Goal: Task Accomplishment & Management: Complete application form

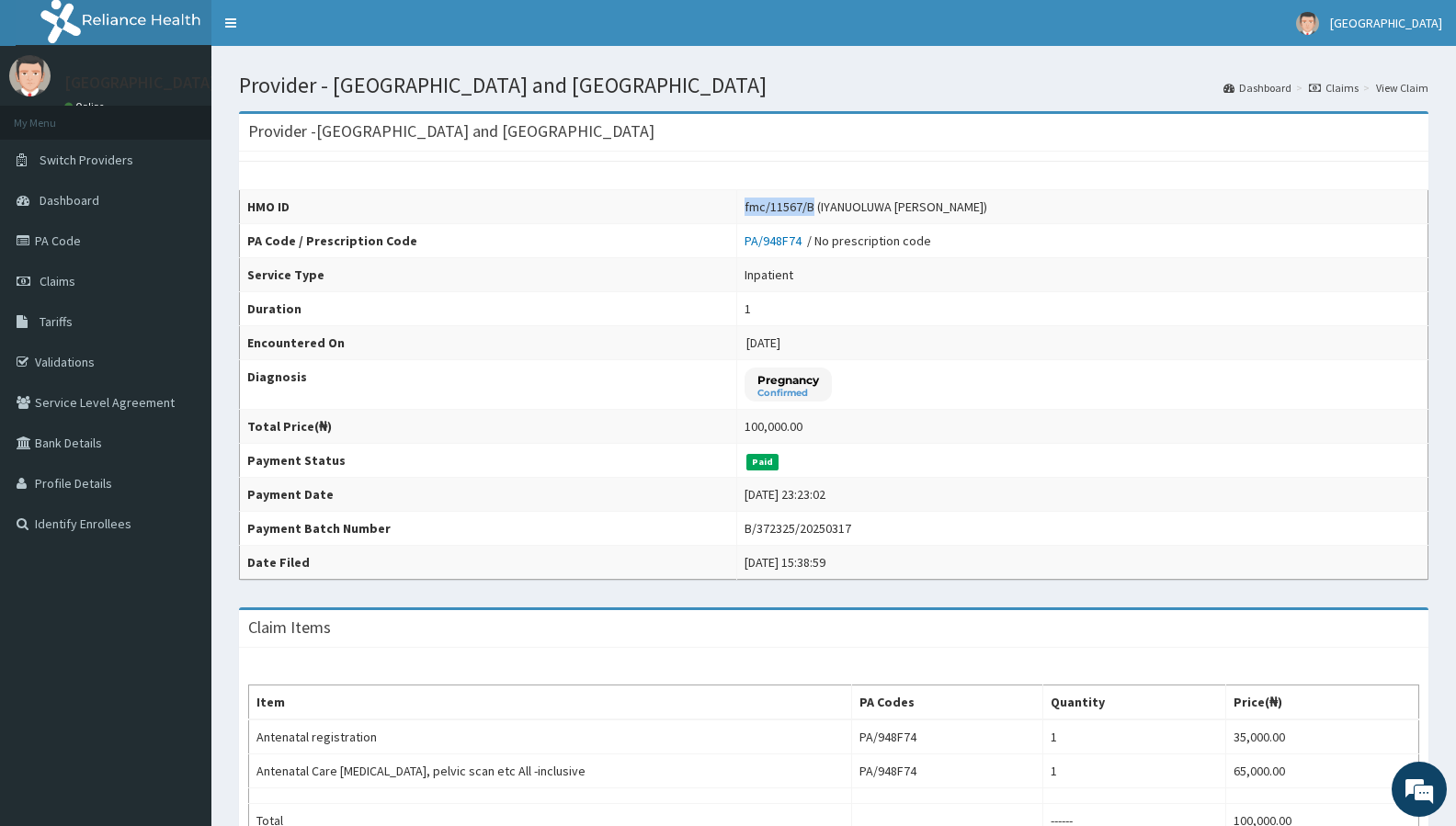
drag, startPoint x: 774, startPoint y: 204, endPoint x: 698, endPoint y: 204, distance: 76.0
click at [736, 204] on td "fmc/11567/B (IYANUOLUWA EMMANUEL USMAN)" at bounding box center [1082, 207] width 691 height 34
copy div "fmc/11567/B"
click at [978, 347] on td "2025-02-15" at bounding box center [1082, 342] width 691 height 34
click at [67, 271] on link "Claims" at bounding box center [106, 280] width 211 height 40
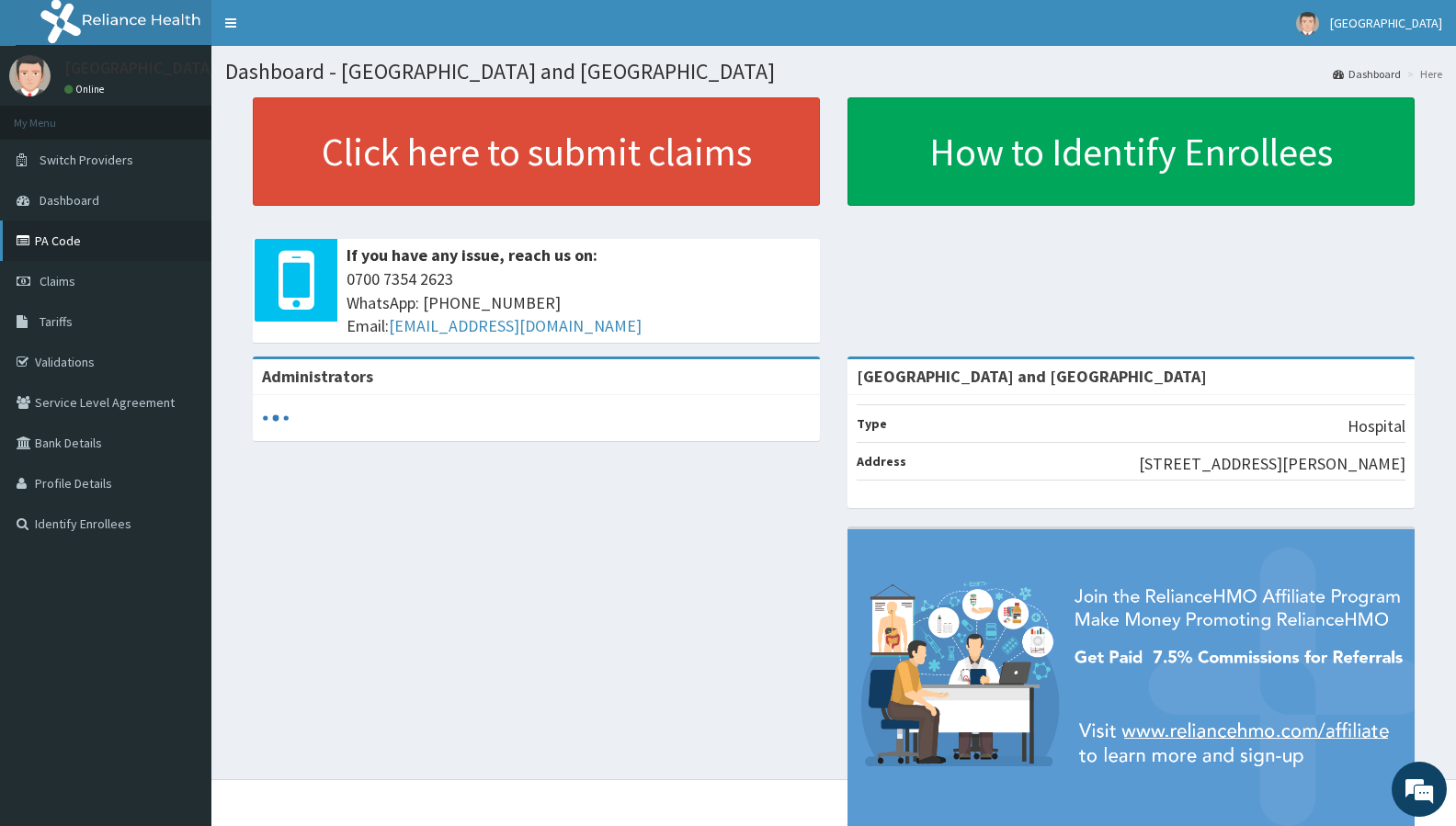
click at [62, 242] on link "PA Code" at bounding box center [106, 240] width 211 height 40
click at [72, 242] on link "PA Code" at bounding box center [106, 240] width 211 height 40
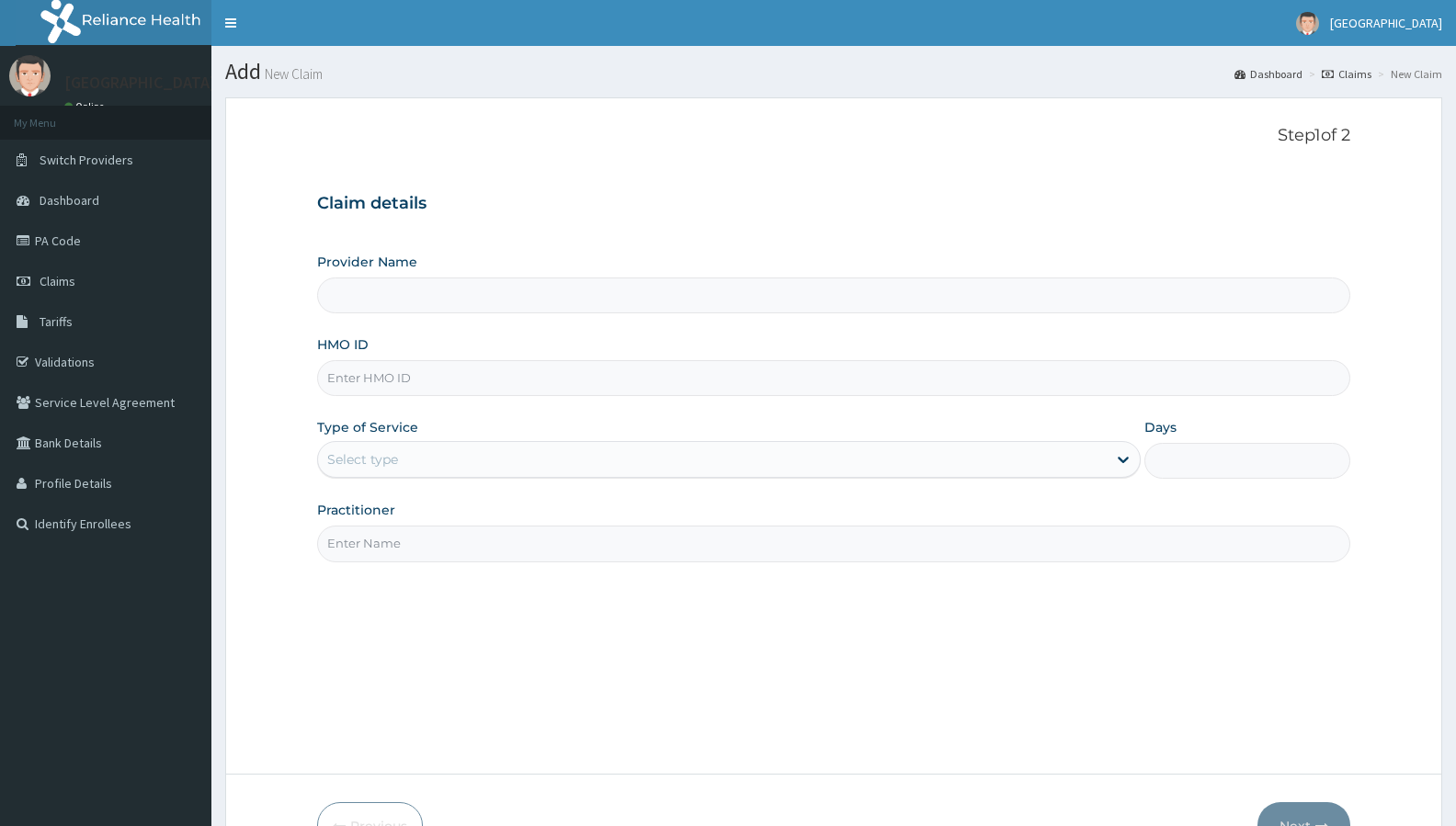
click at [502, 372] on input "HMO ID" at bounding box center [833, 378] width 1033 height 36
type input "[GEOGRAPHIC_DATA] and [GEOGRAPHIC_DATA]"
paste input "fmc/11567/B"
type input "fmc/11567/B"
click at [588, 632] on div "Step 1 of 2 Claim details Provider Name De Rock Hospital and Diagnostic Center …" at bounding box center [833, 435] width 1033 height 619
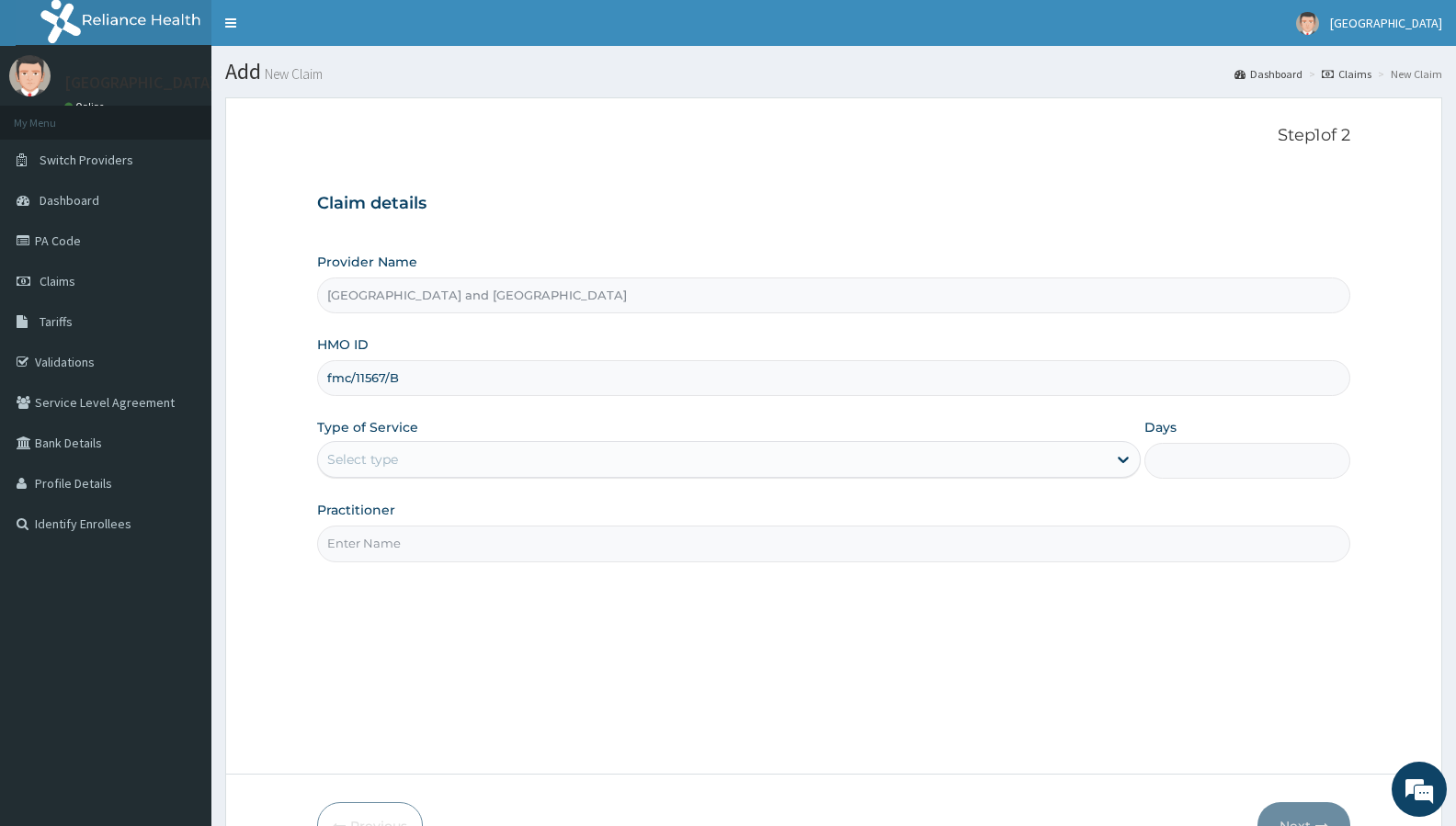
click at [436, 461] on div "Select type" at bounding box center [712, 460] width 789 height 30
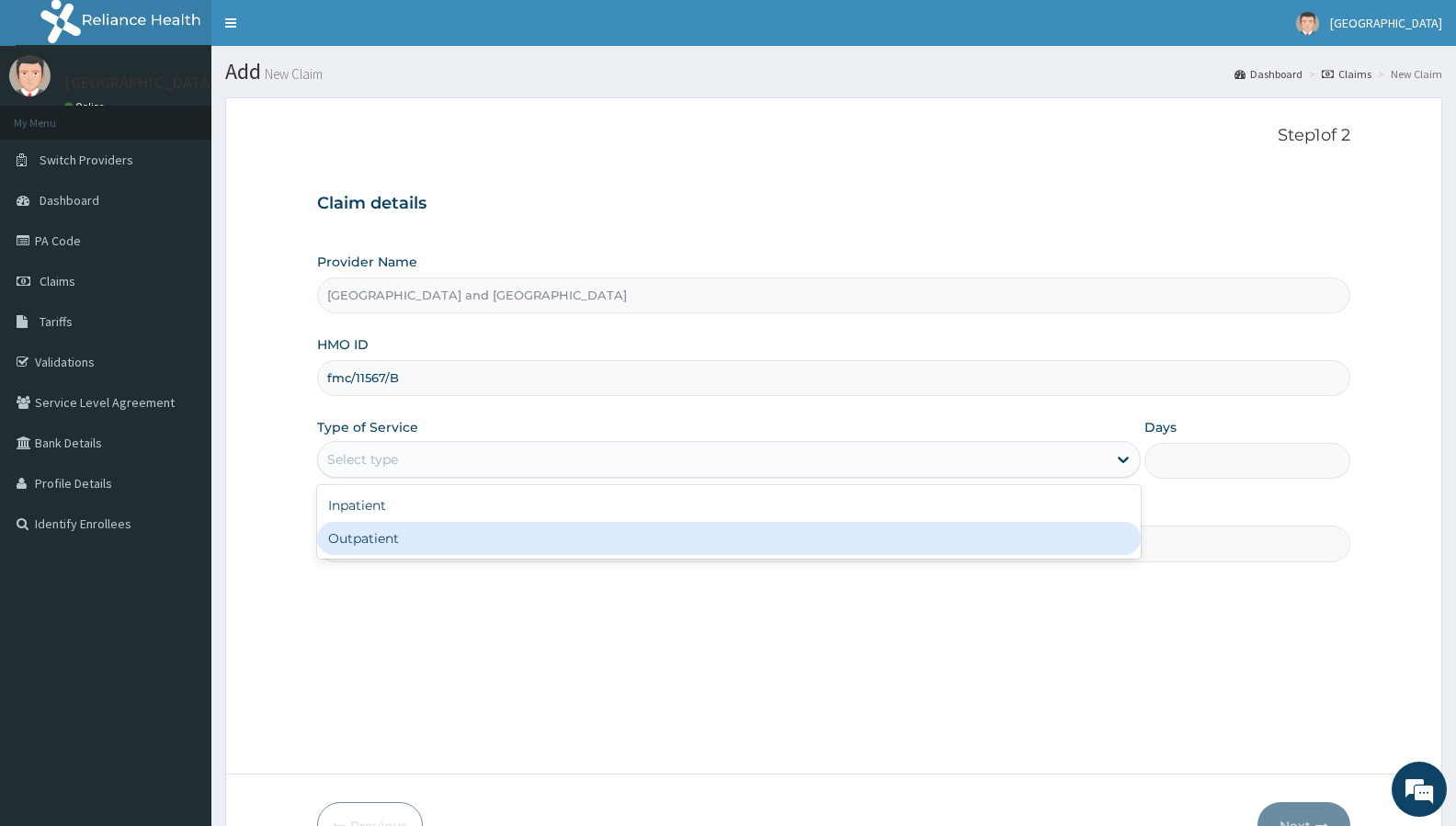
click at [433, 528] on div "Outpatient" at bounding box center [728, 539] width 823 height 34
type input "1"
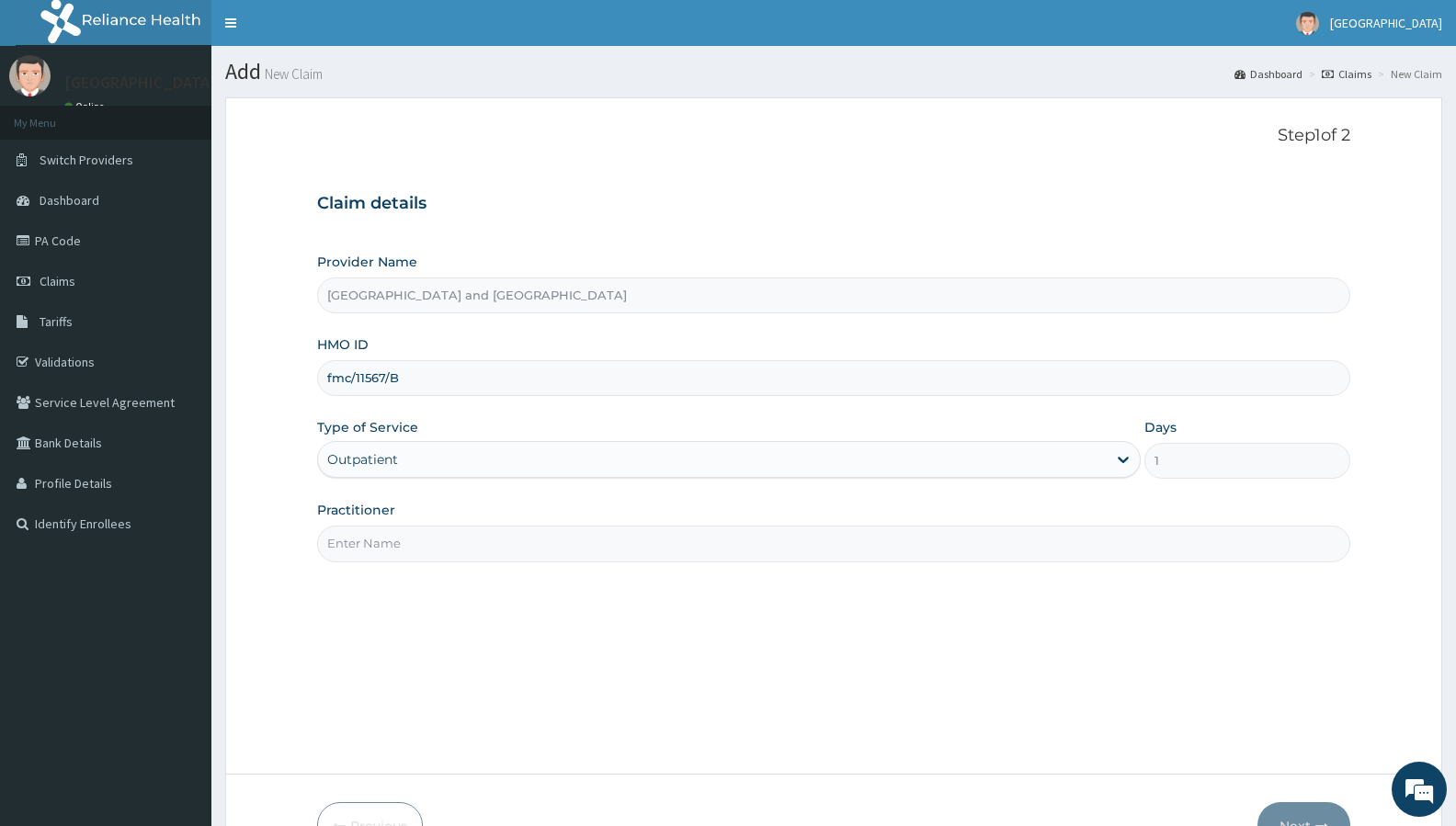
click at [434, 529] on input "Practitioner" at bounding box center [833, 544] width 1033 height 36
type input "uiftesu"
click at [1289, 809] on button "Next" at bounding box center [1304, 826] width 93 height 47
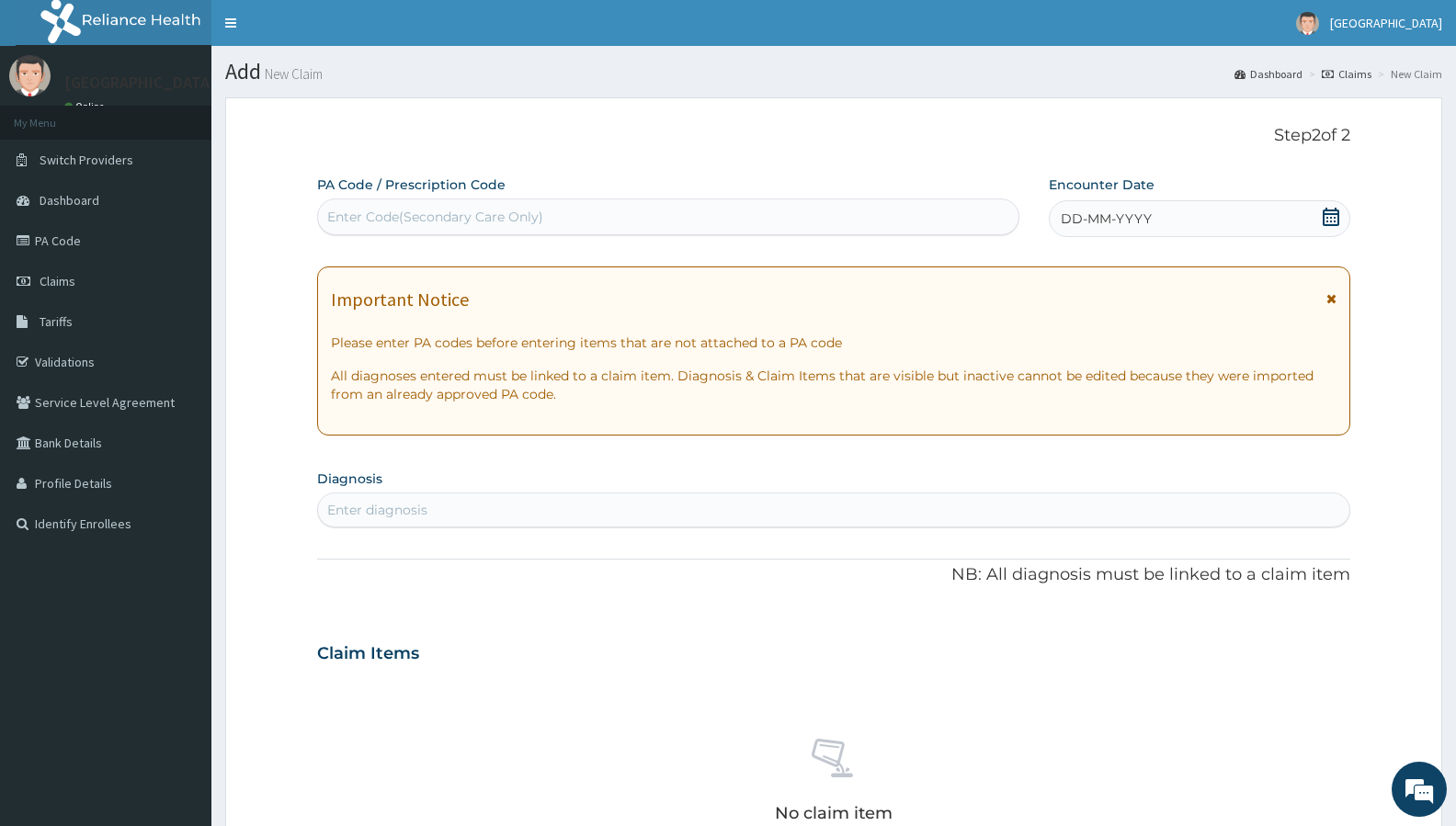
click at [1173, 214] on div "DD-MM-YYYY" at bounding box center [1198, 218] width 301 height 37
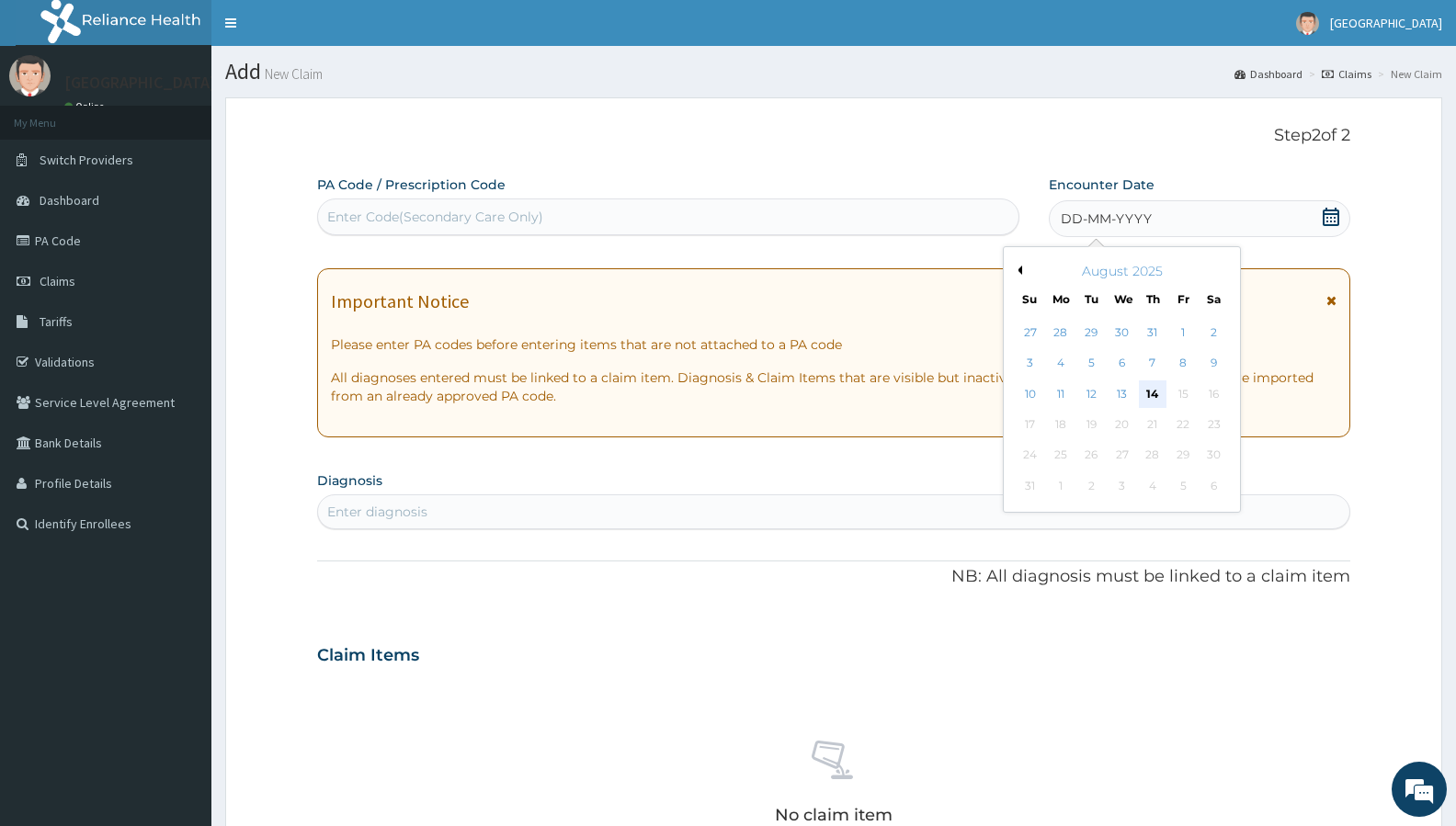
click at [1155, 391] on div "14" at bounding box center [1152, 394] width 28 height 28
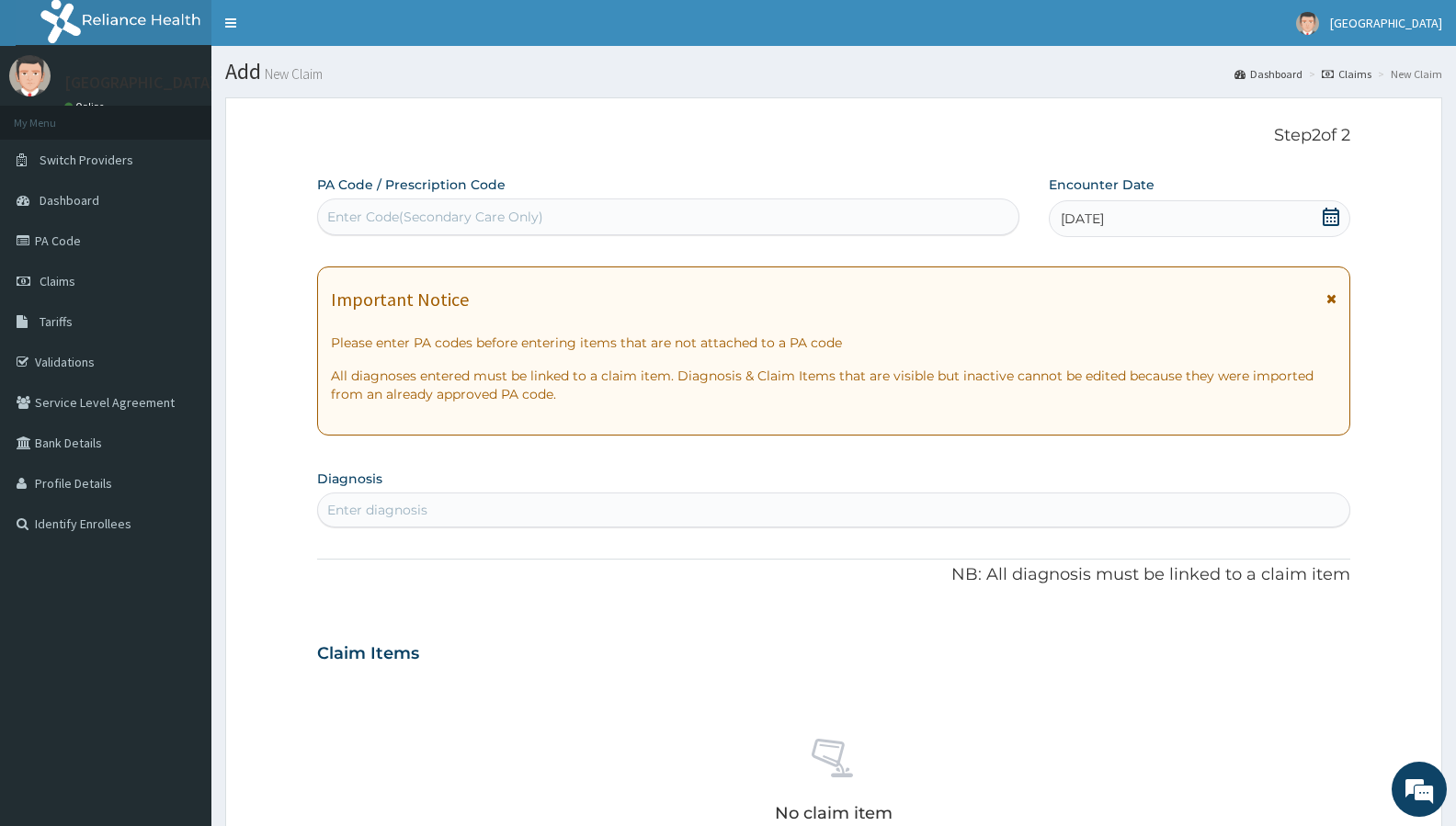
click at [511, 512] on div "Enter diagnosis" at bounding box center [833, 510] width 1032 height 30
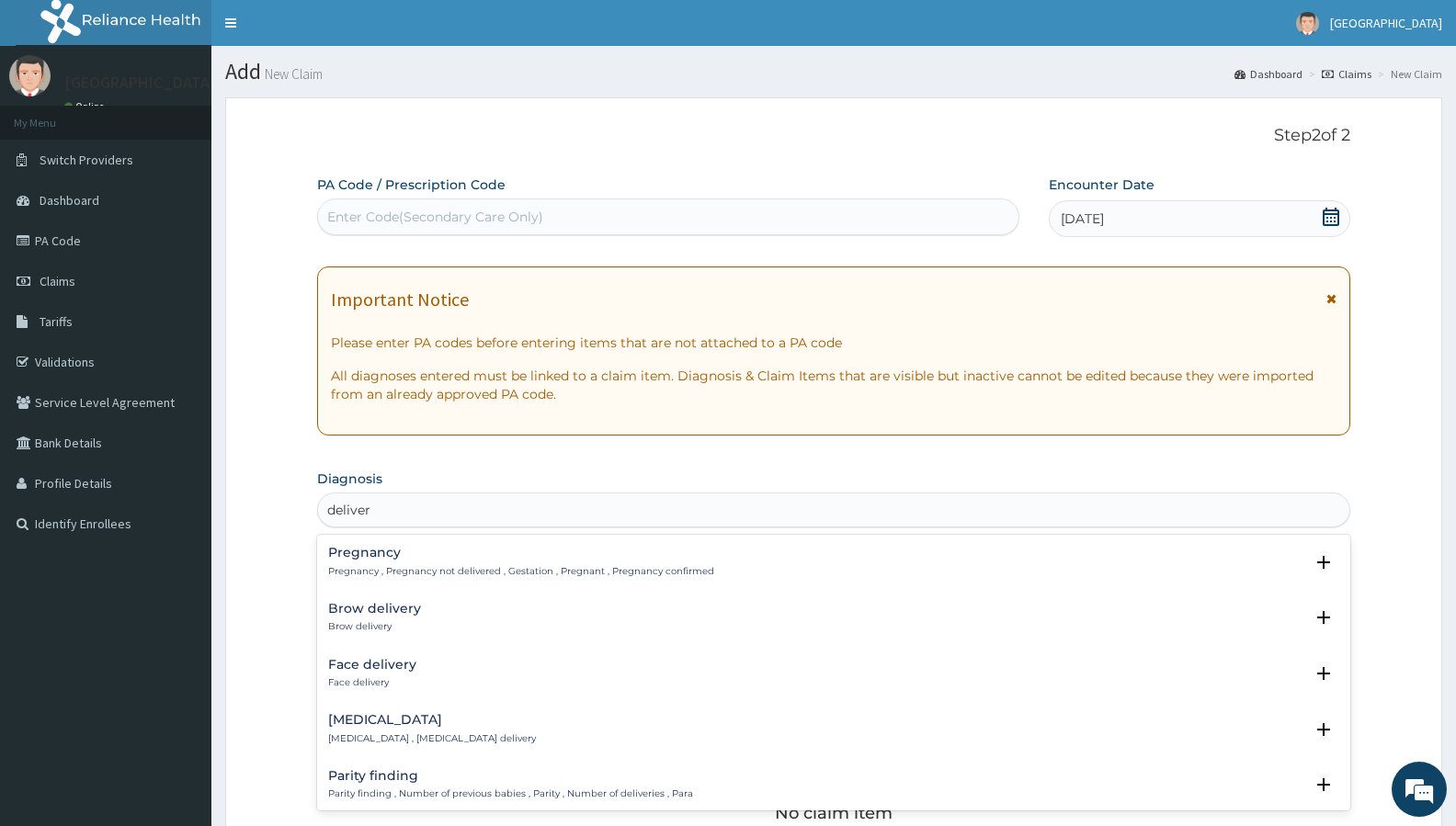
type input "delivery"
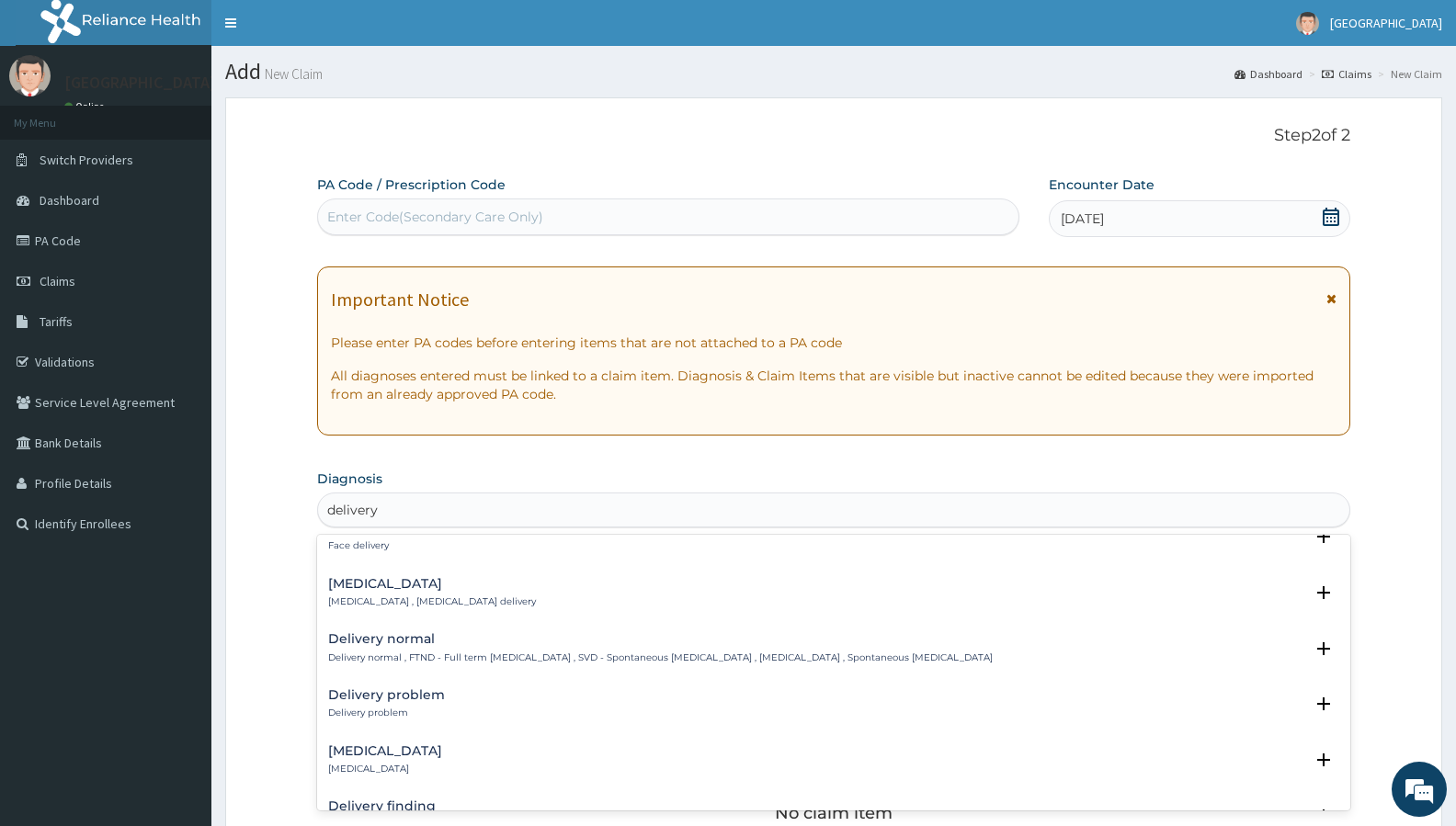
scroll to position [90, 0]
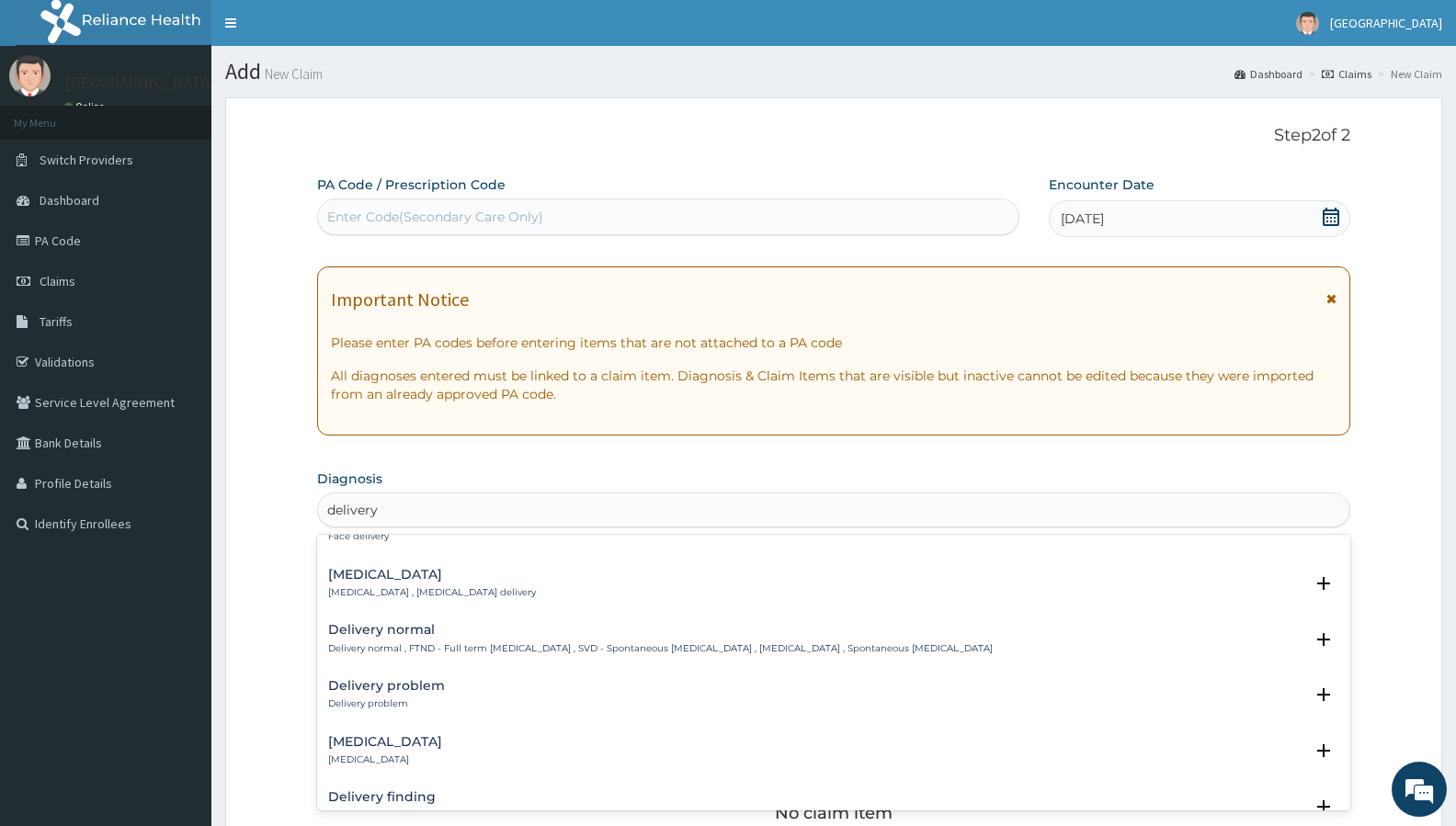
click at [406, 633] on h4 "Delivery normal" at bounding box center [659, 630] width 664 height 14
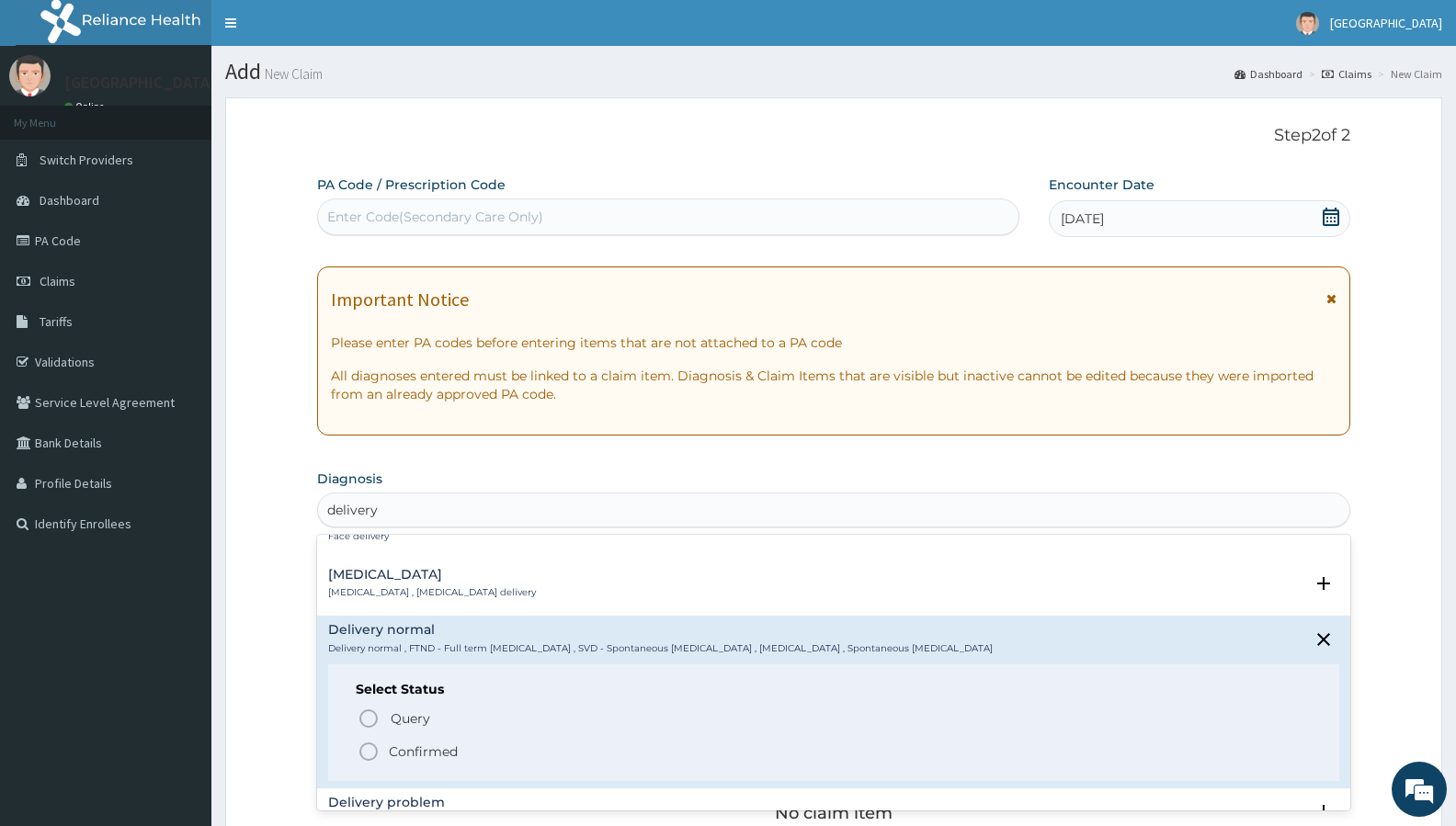
click at [365, 748] on icon "status option filled" at bounding box center [368, 751] width 22 height 22
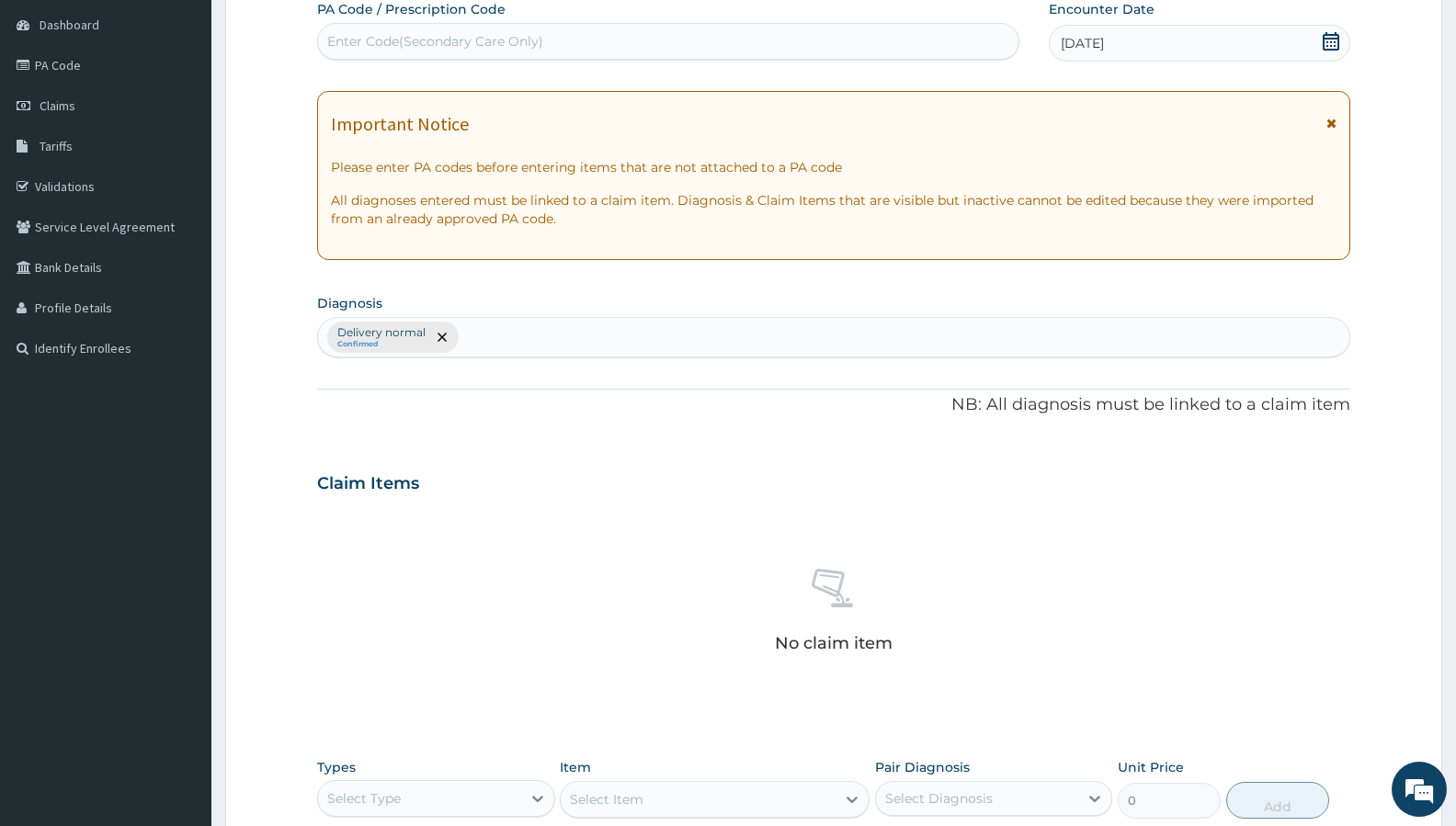
scroll to position [388, 0]
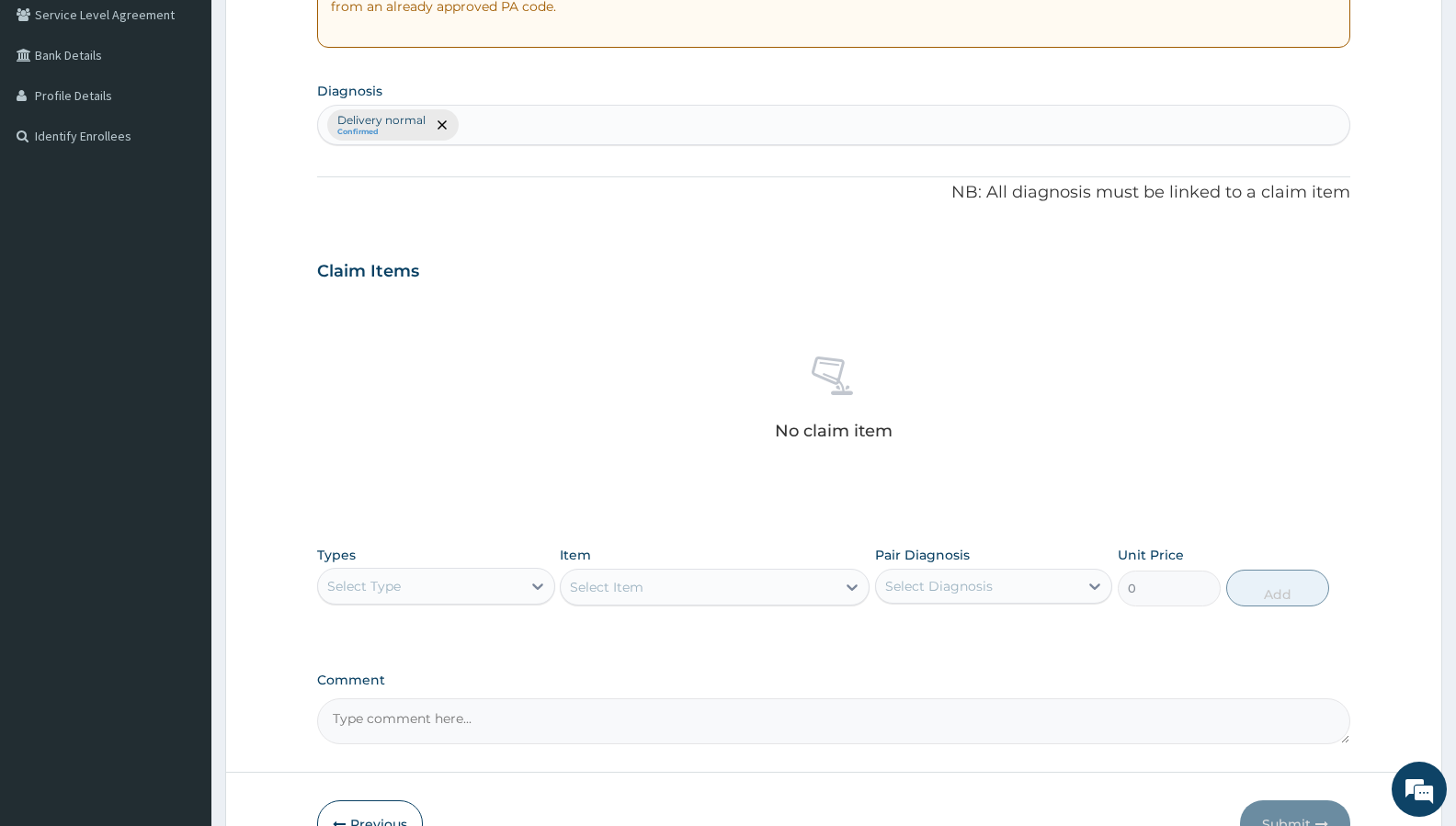
click at [427, 584] on div "Select Type" at bounding box center [419, 586] width 202 height 30
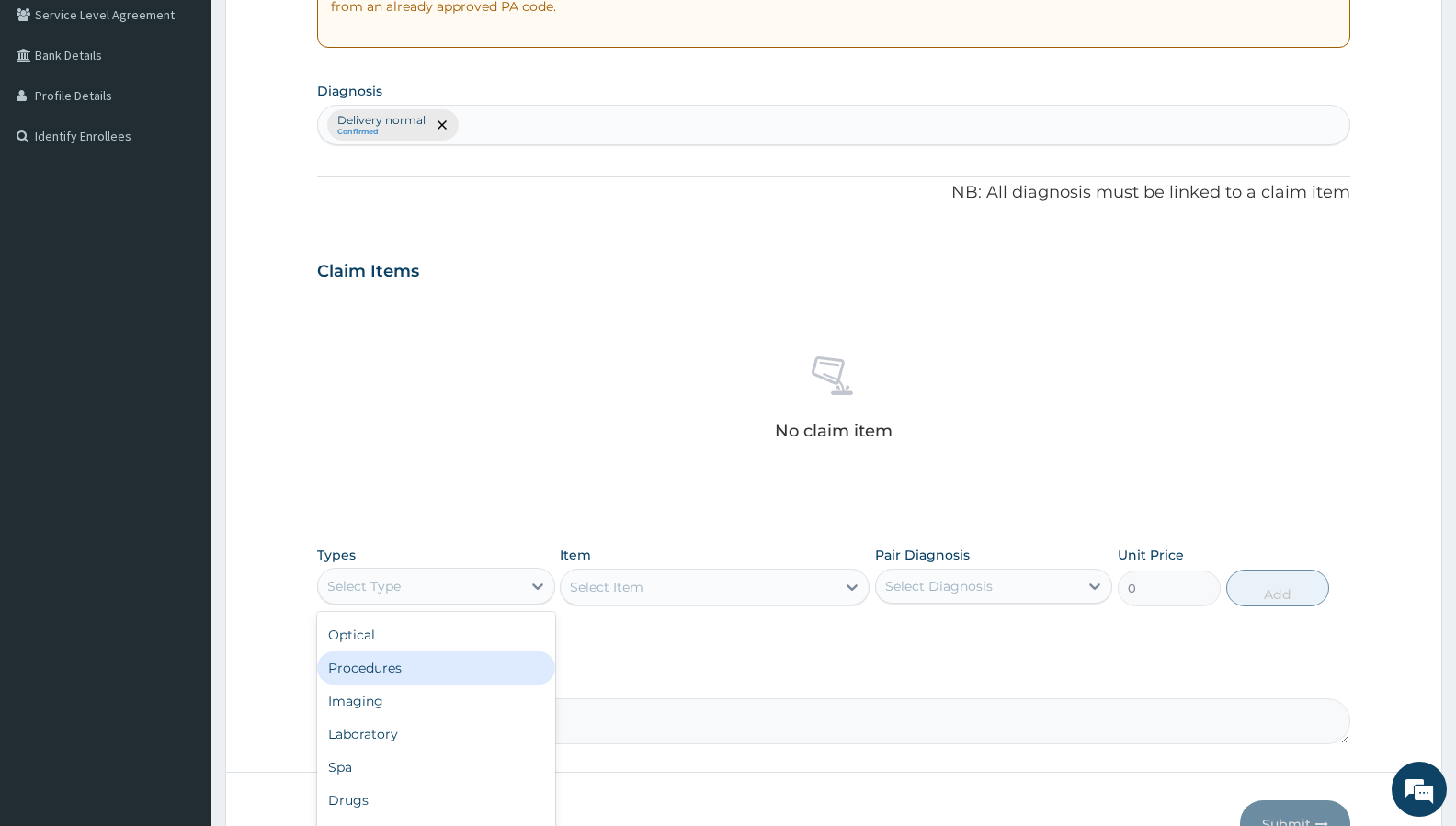
click at [456, 670] on div "Procedures" at bounding box center [435, 668] width 237 height 34
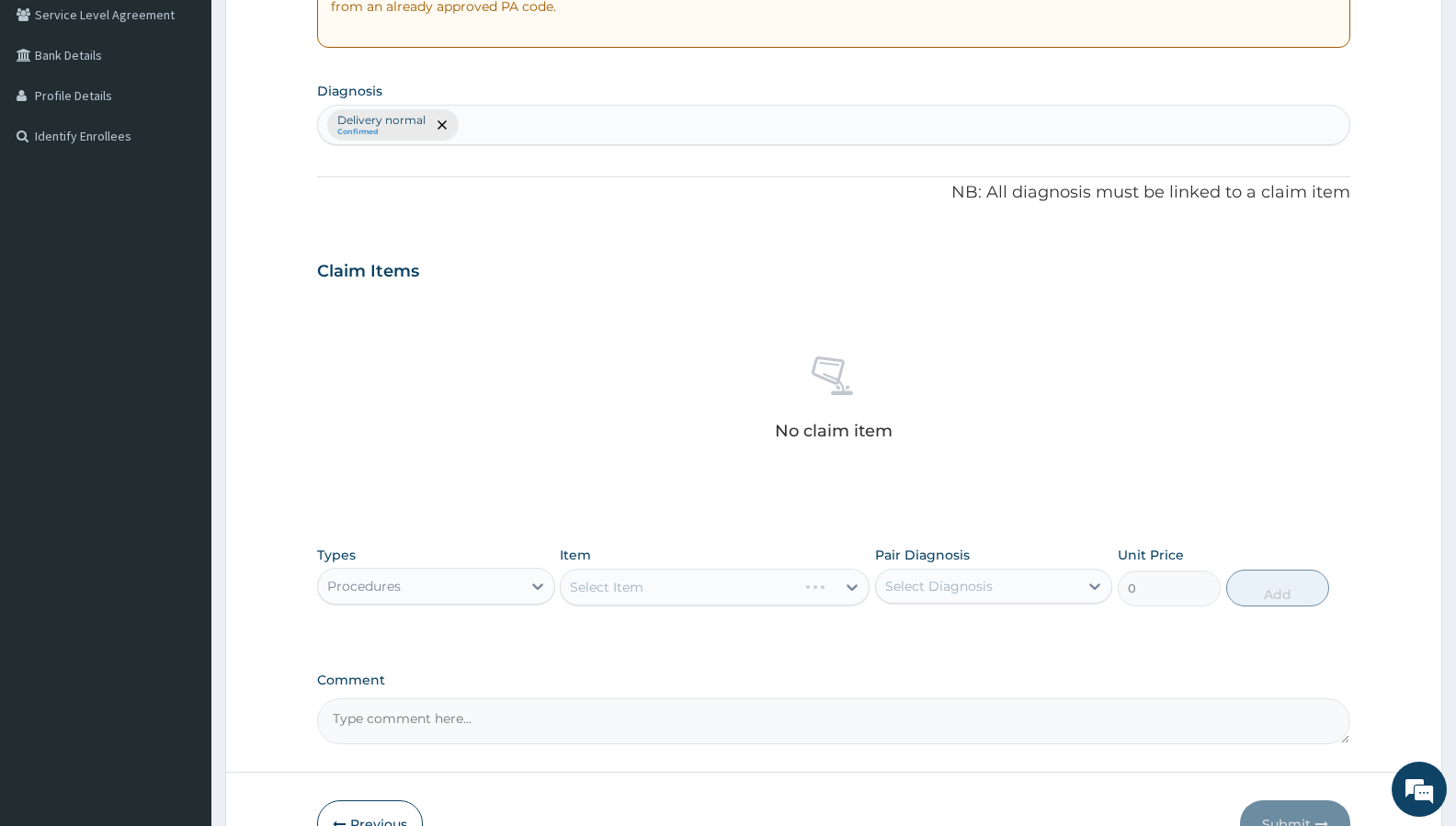
click at [651, 586] on div "Select Item" at bounding box center [715, 586] width 310 height 37
click at [696, 588] on div "Select Item" at bounding box center [698, 587] width 274 height 30
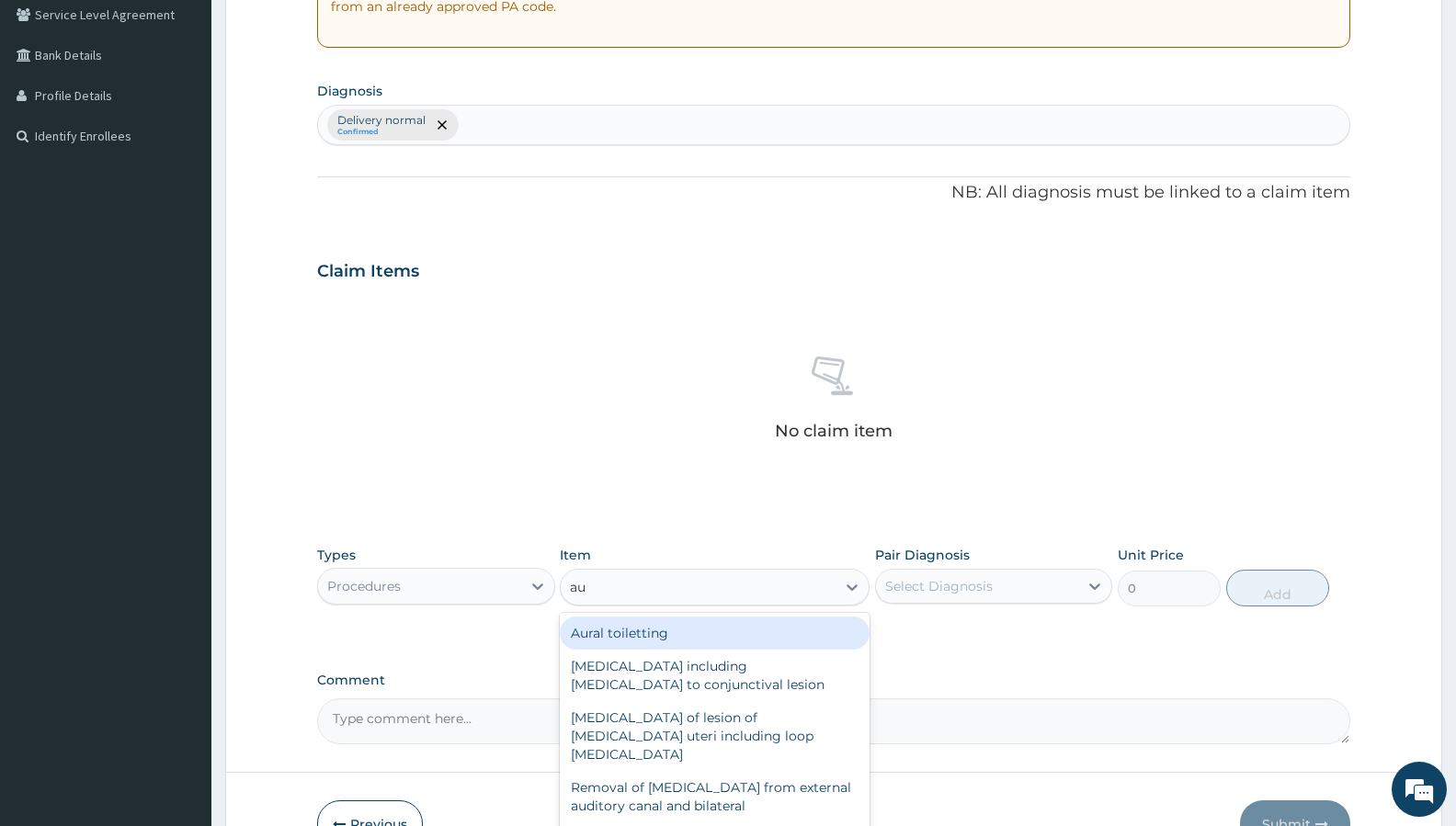
type input "aug"
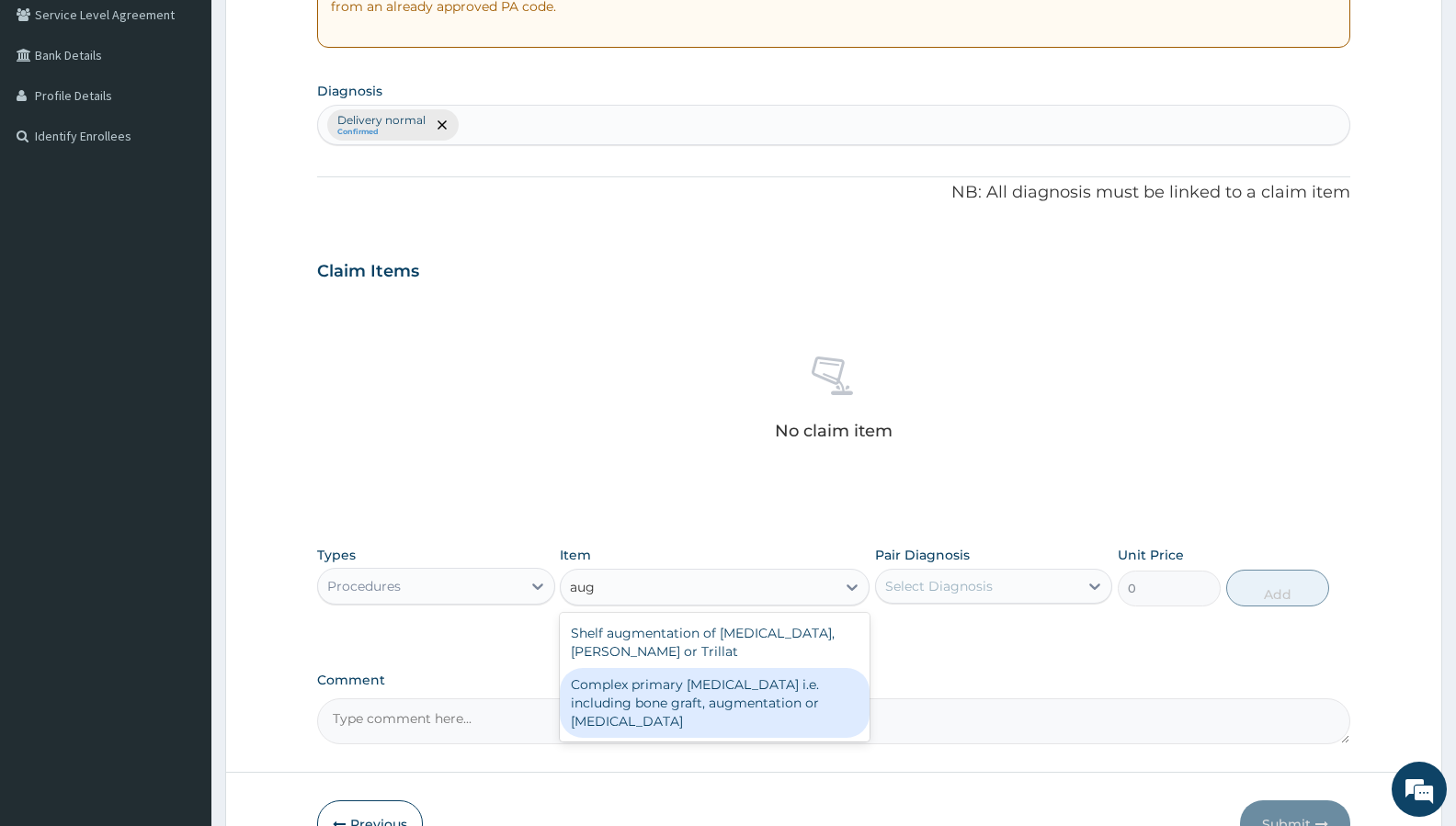
click at [708, 688] on div "Complex primary total knee replacement i.e. including bone graft, augmentation …" at bounding box center [715, 703] width 310 height 70
type input "540000"
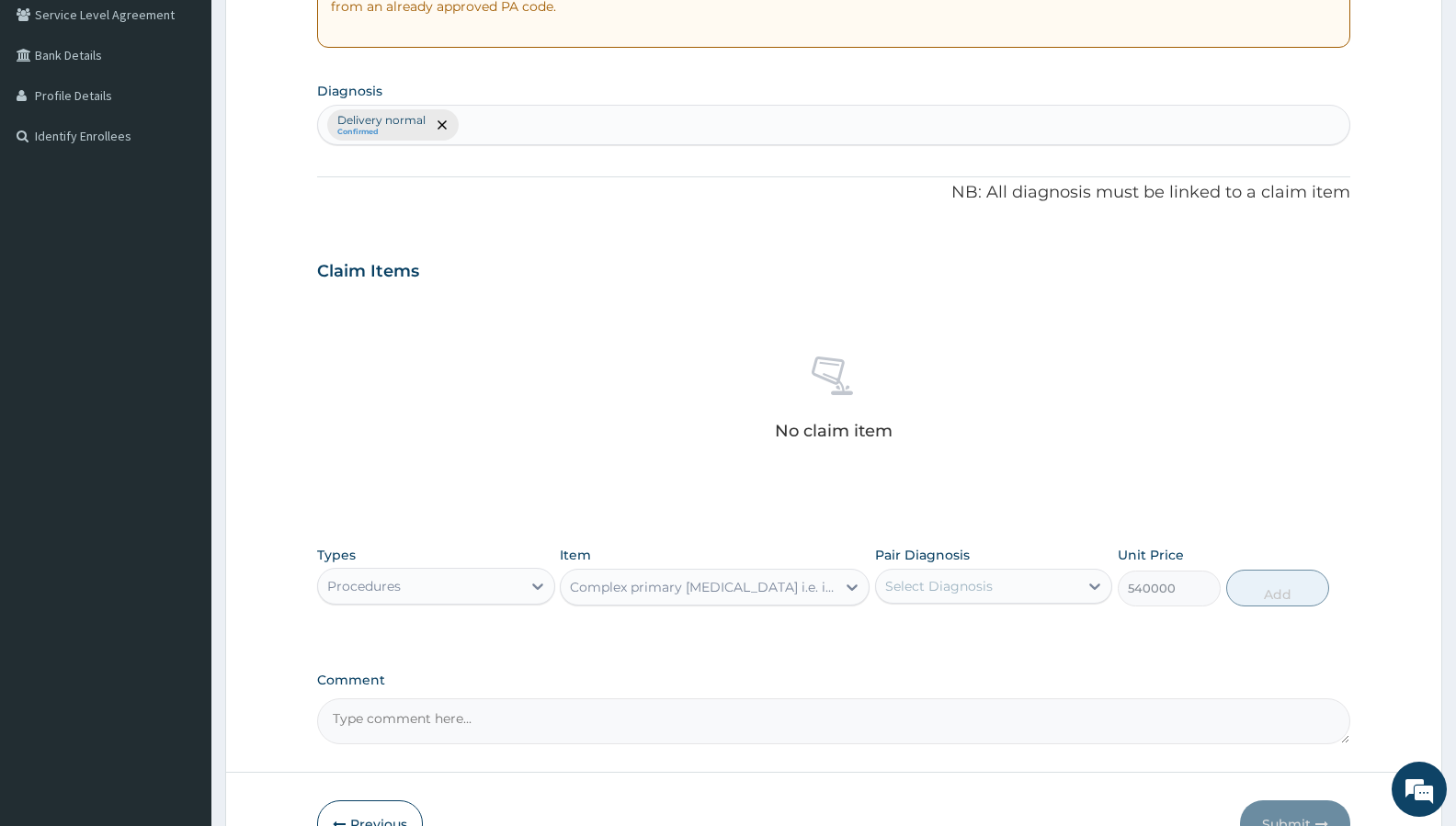
click at [739, 589] on div "Complex primary total knee replacement i.e. including bone graft, augmentation …" at bounding box center [703, 587] width 268 height 19
click at [738, 578] on div "Complex primary total knee replacement i.e. including bone graft, augmentation …" at bounding box center [703, 587] width 268 height 19
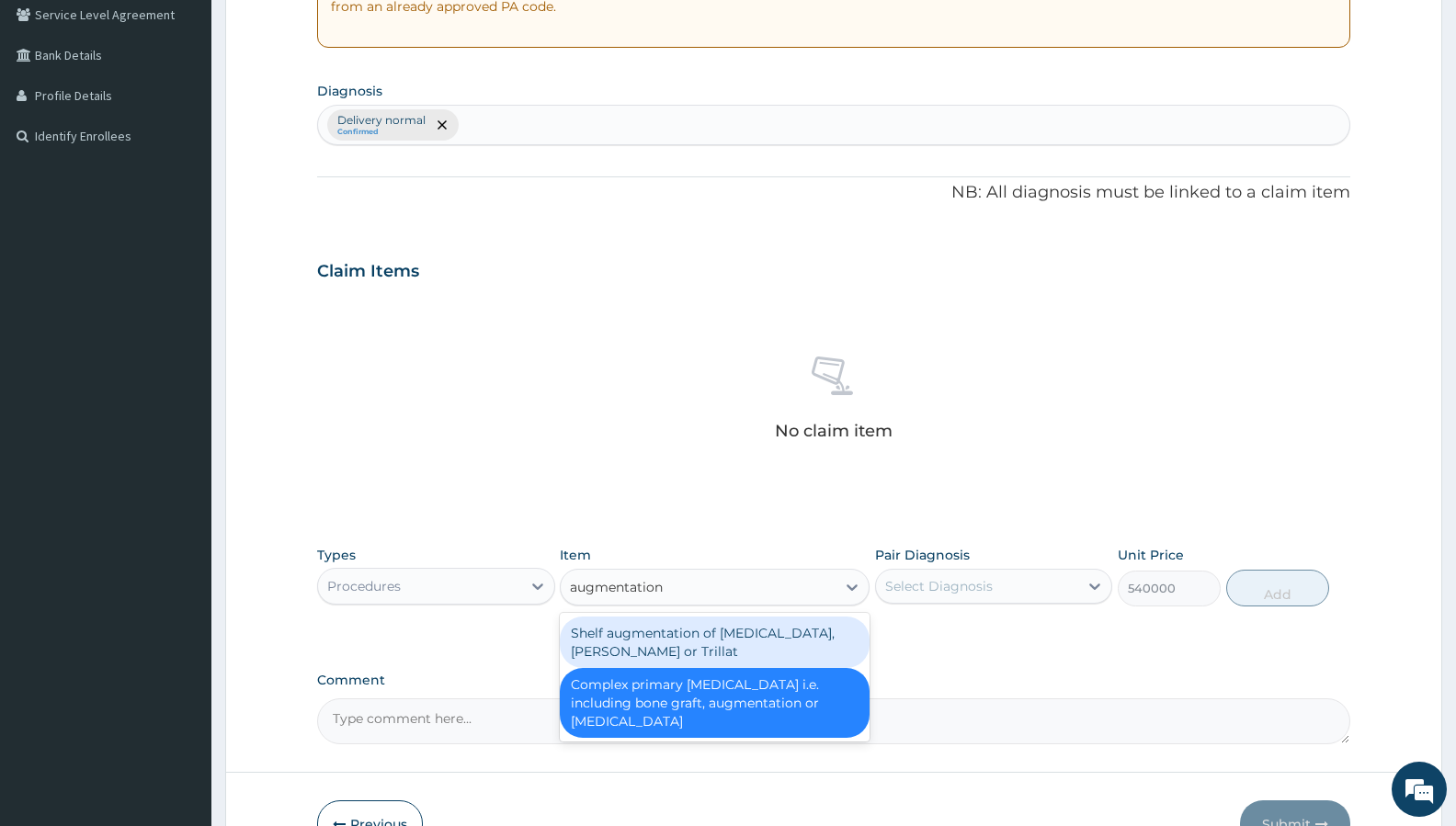
type input "augmentation"
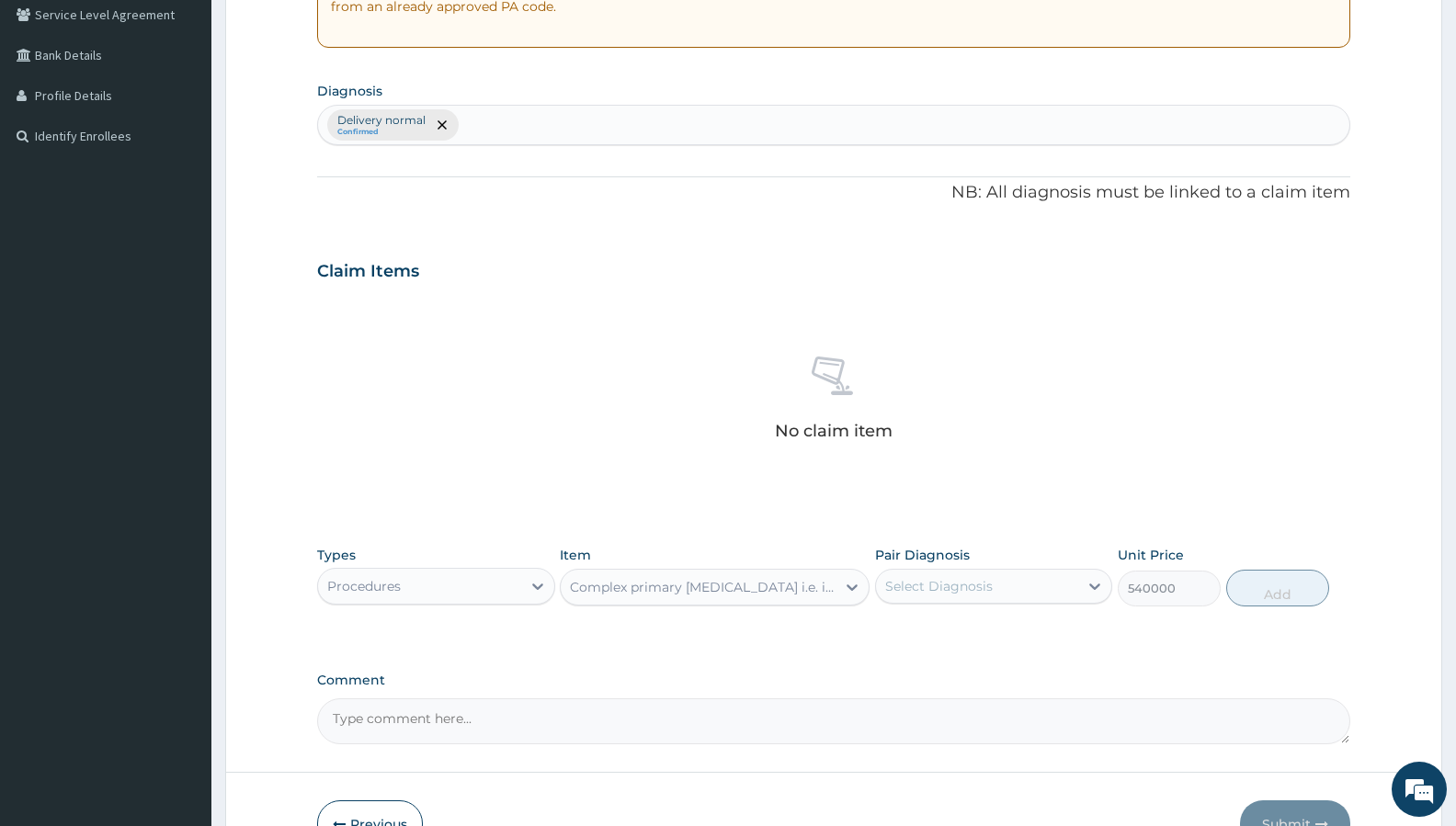
click at [644, 587] on div "Complex primary total knee replacement i.e. including bone graft, augmentation …" at bounding box center [703, 587] width 268 height 19
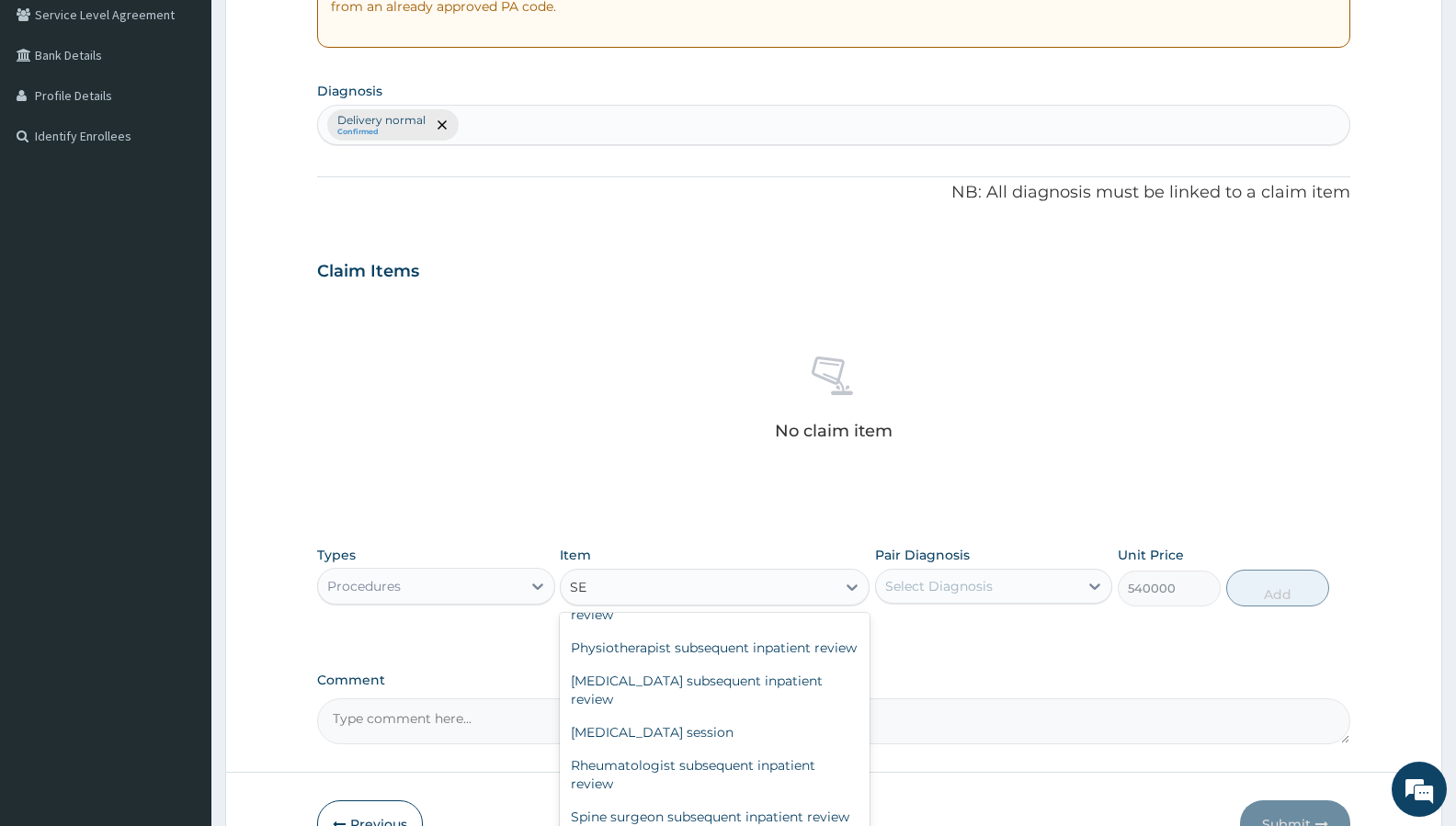
scroll to position [13465, 0]
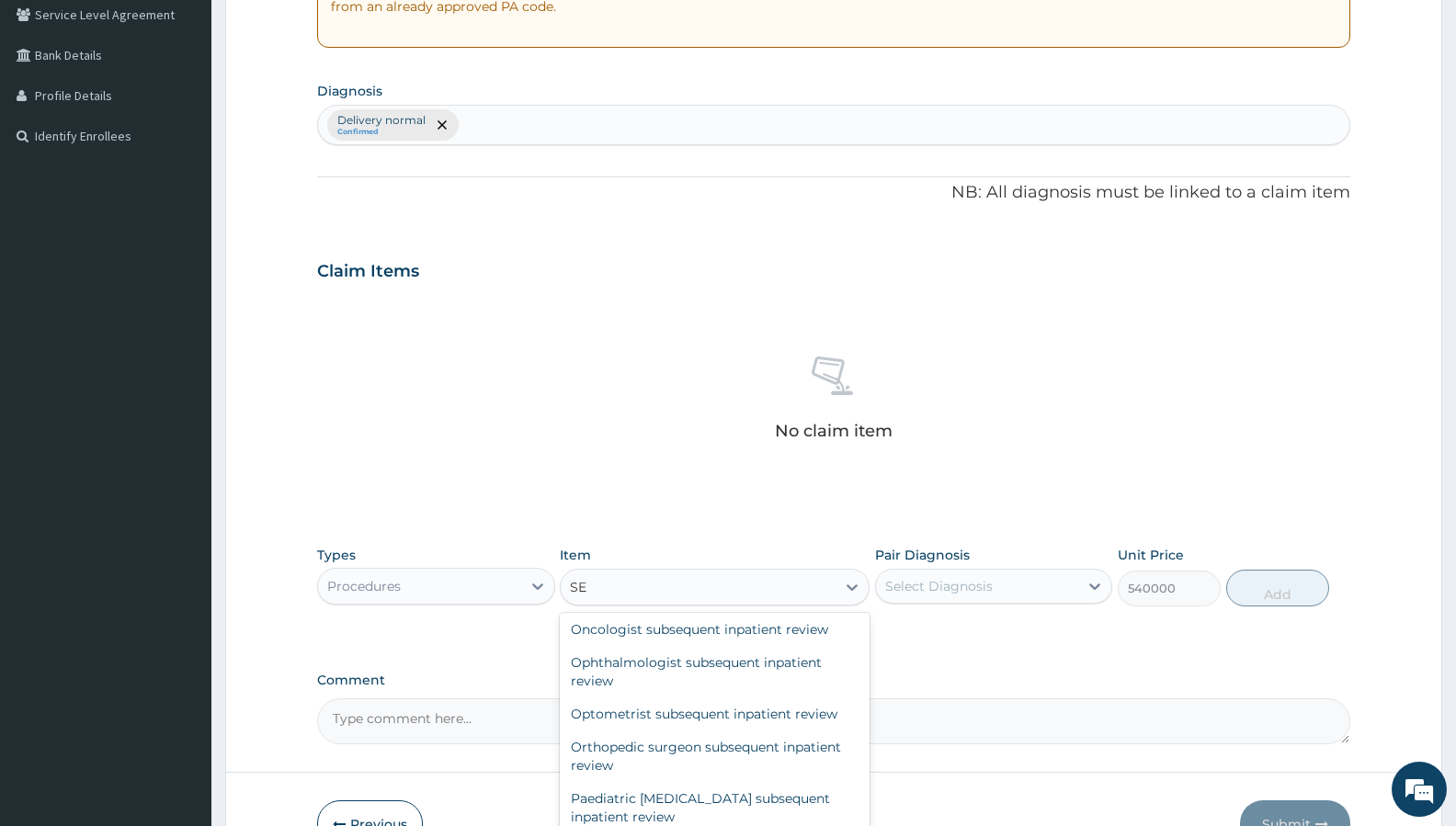
type input "S"
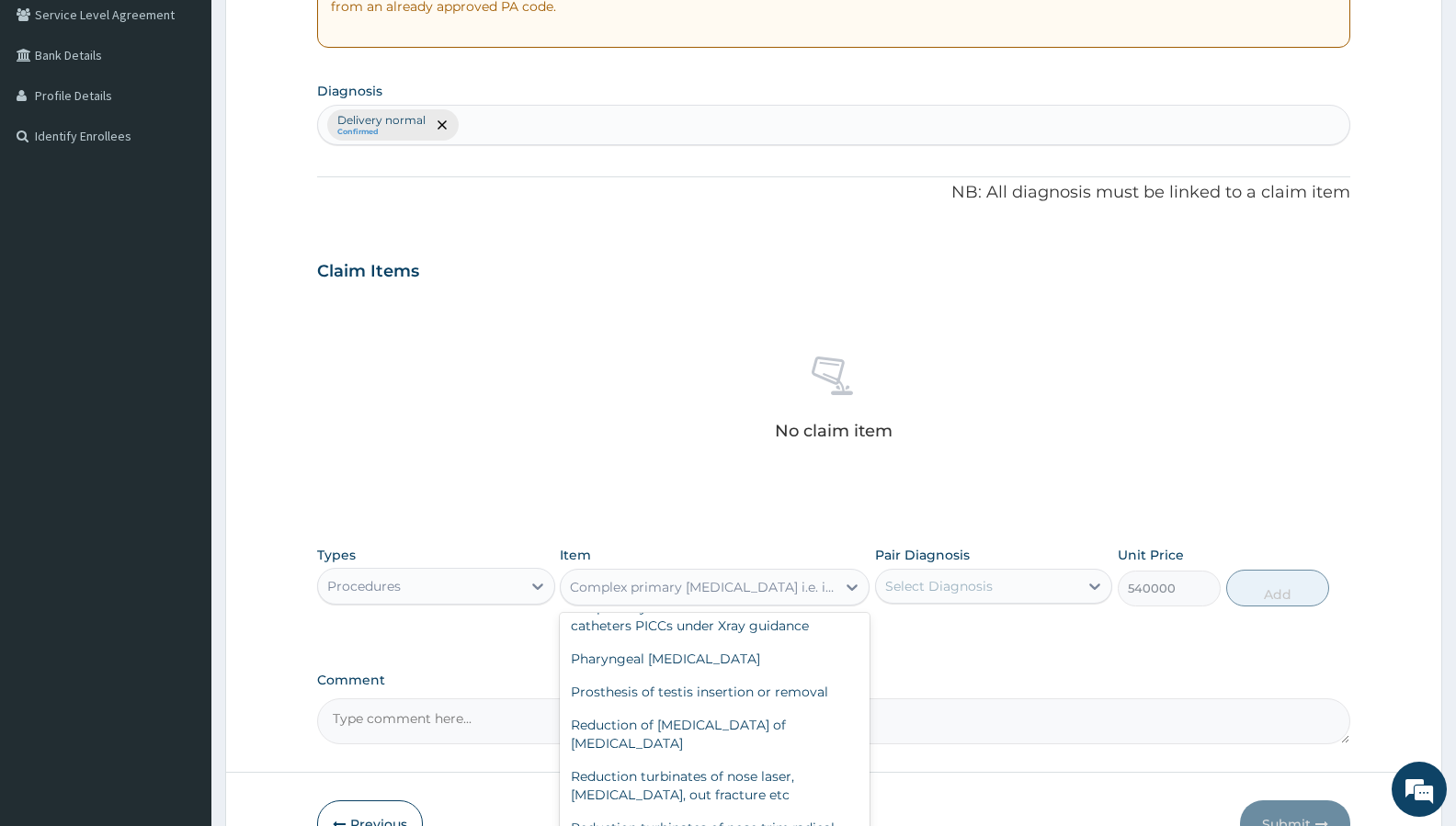
scroll to position [74669, 0]
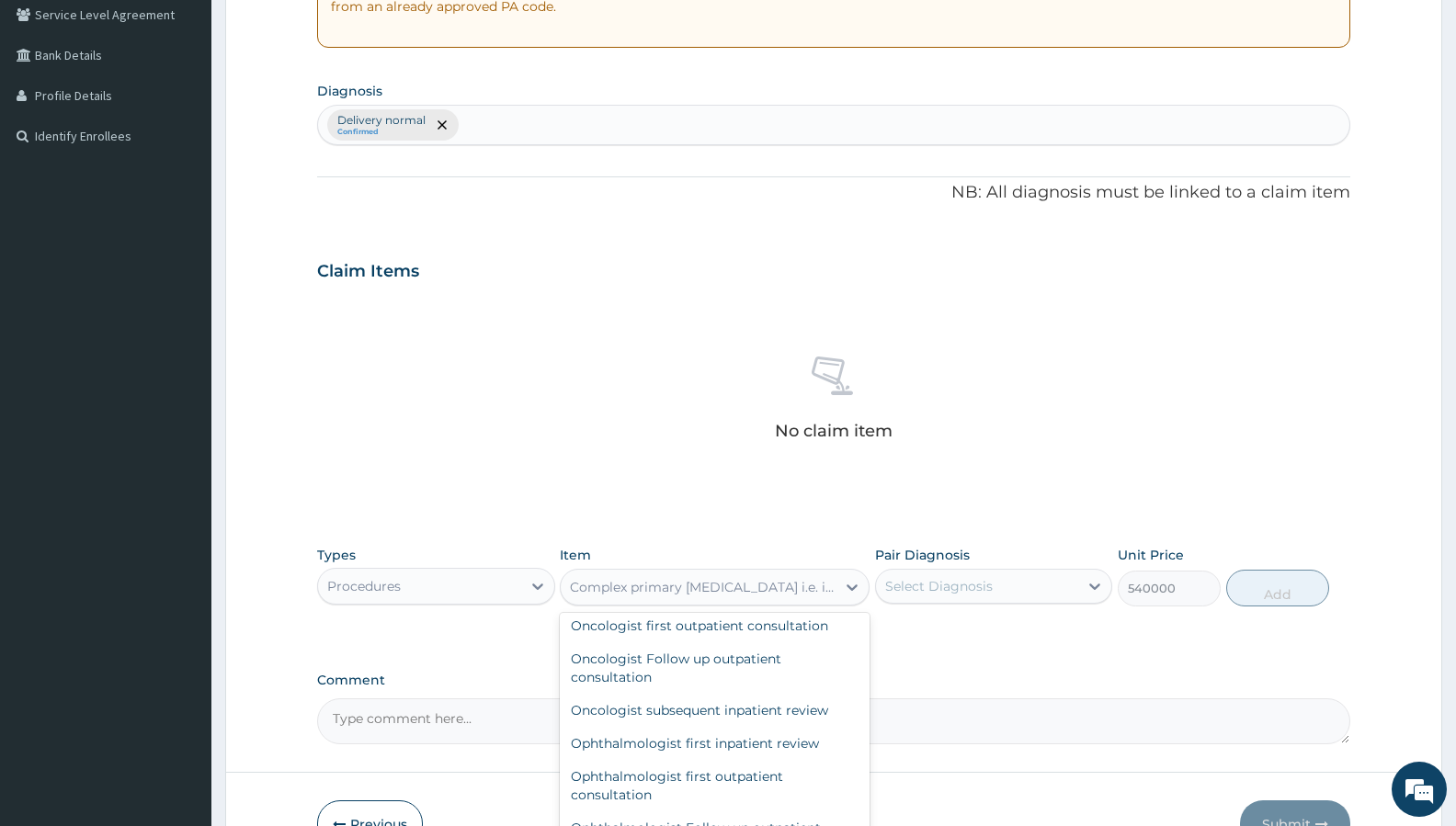
type input "O"
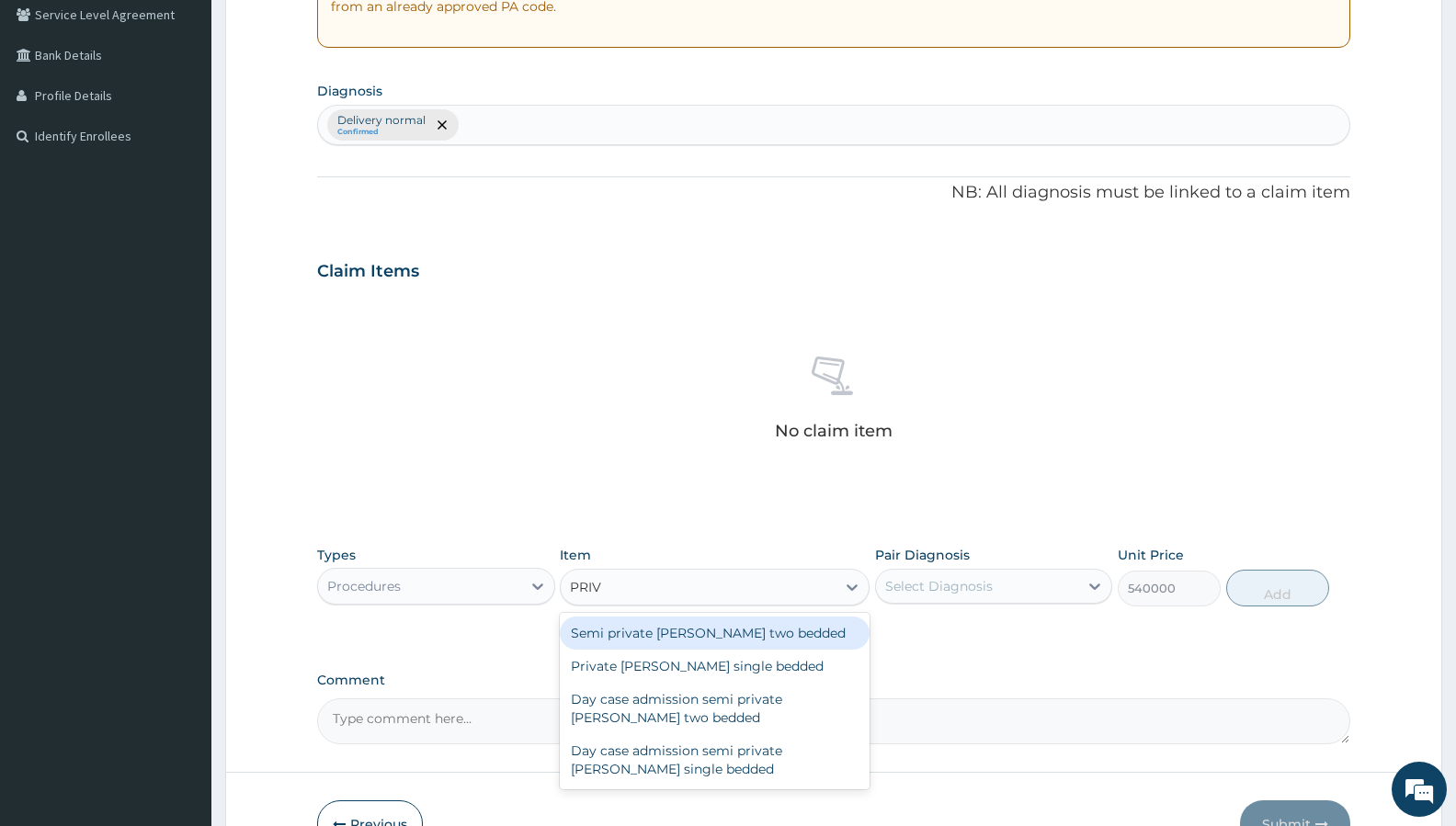
scroll to position [0, 0]
type input "PRIVA"
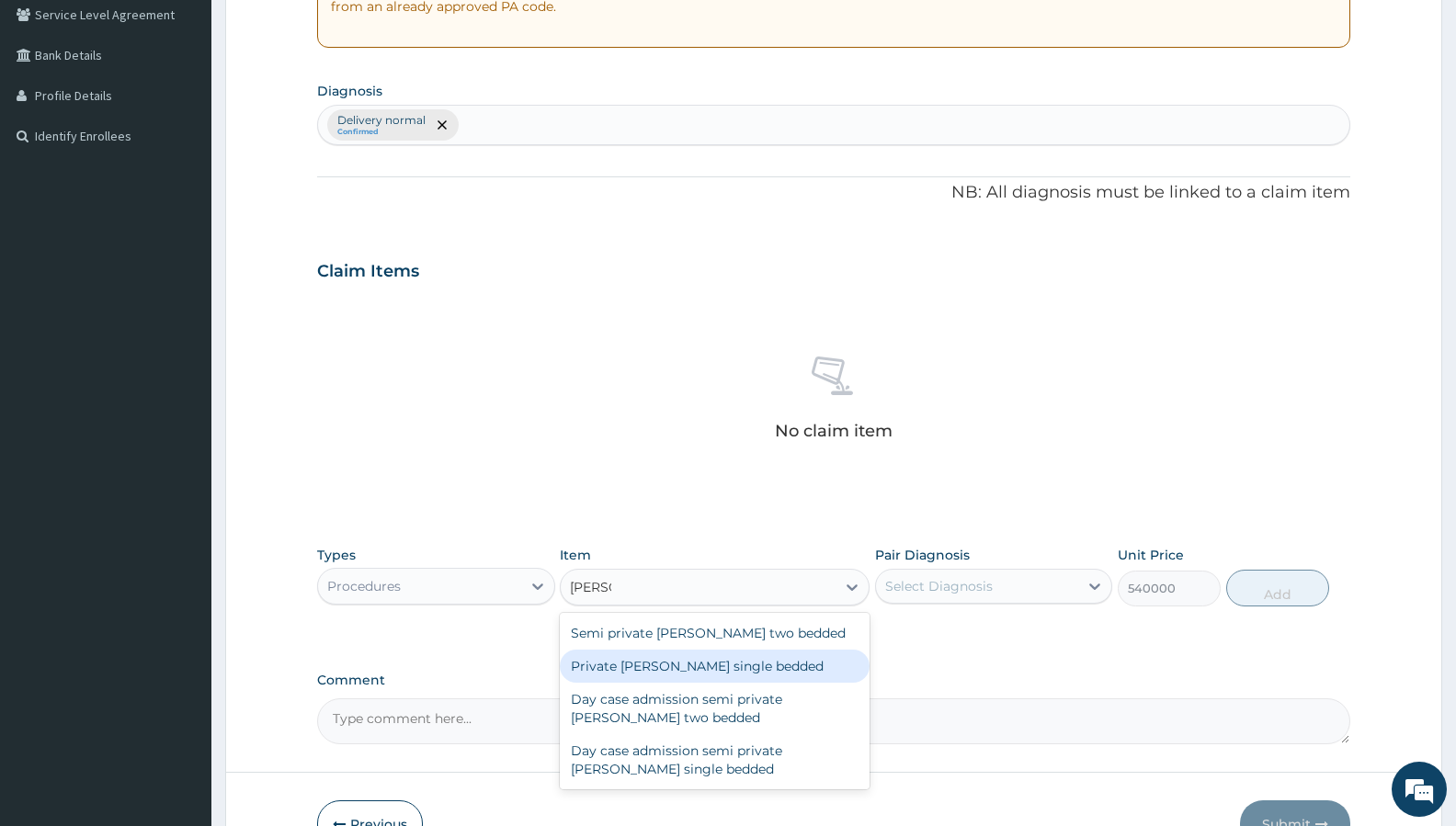
type input "10000"
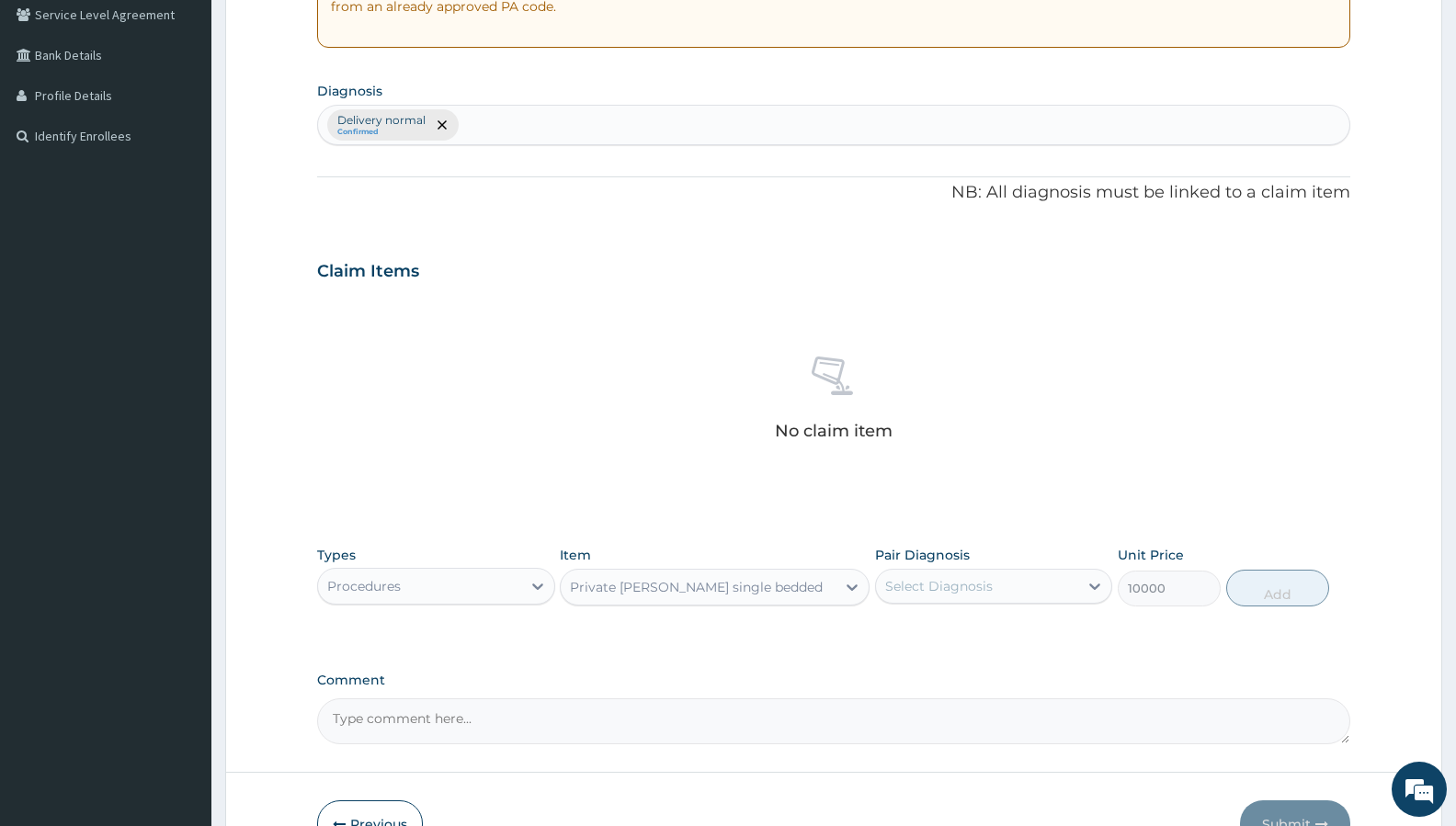
click at [940, 582] on div "Select Diagnosis" at bounding box center [939, 586] width 108 height 19
click at [946, 631] on label "Delivery normal" at bounding box center [958, 631] width 107 height 19
checkbox input "true"
click at [651, 586] on div "Private ward single bedded" at bounding box center [696, 587] width 253 height 19
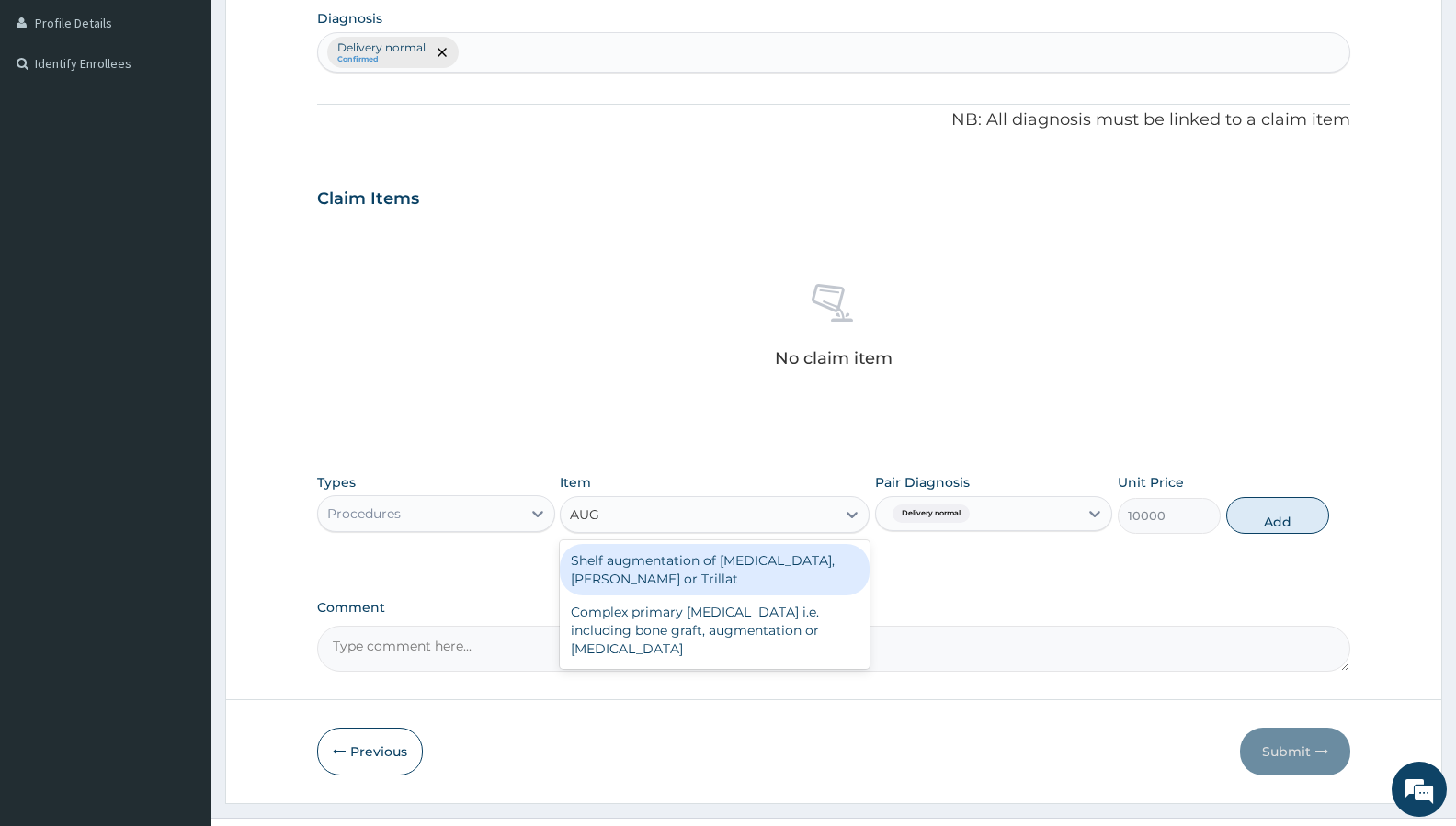
scroll to position [154, 0]
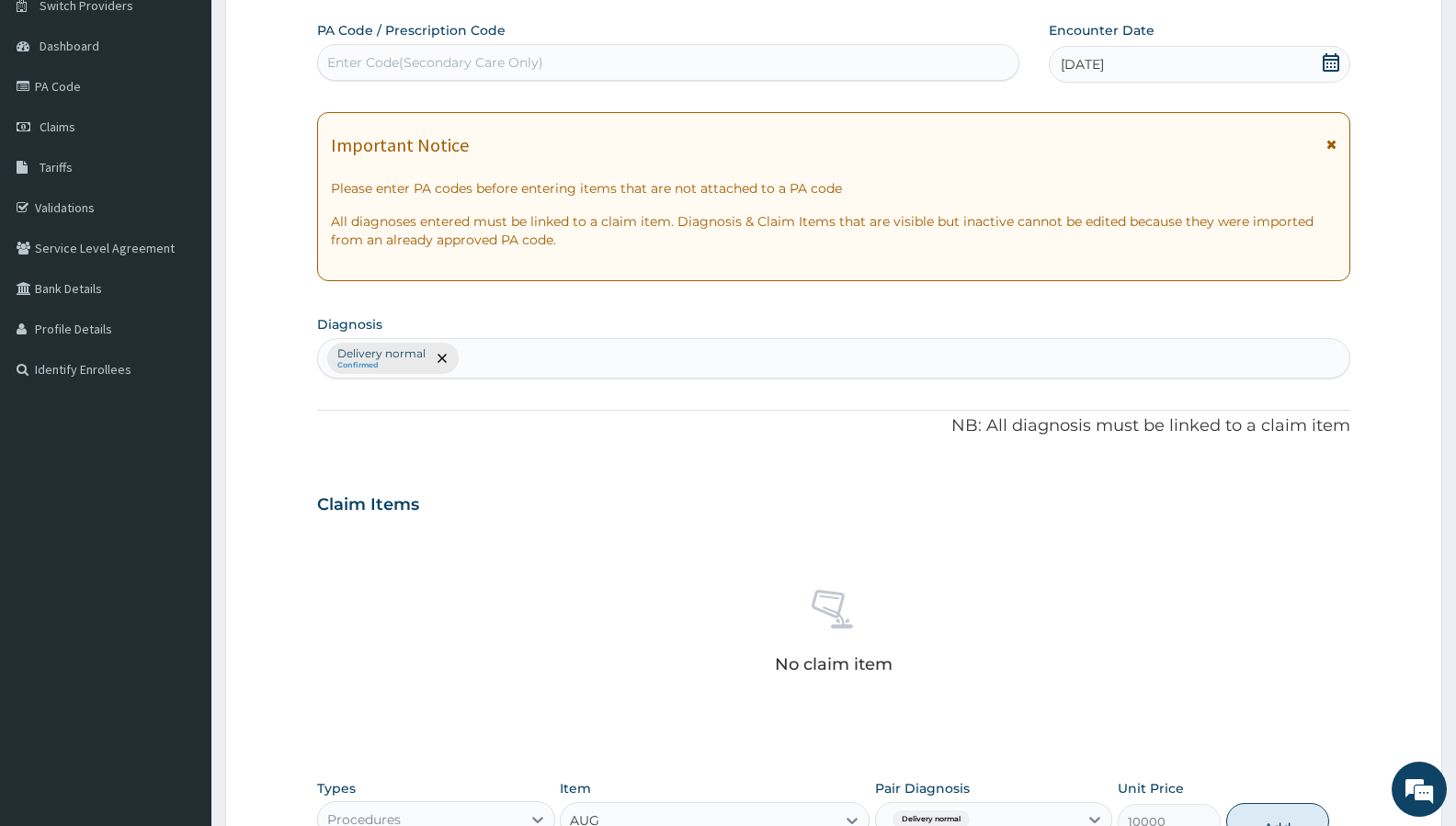
type input "AUG"
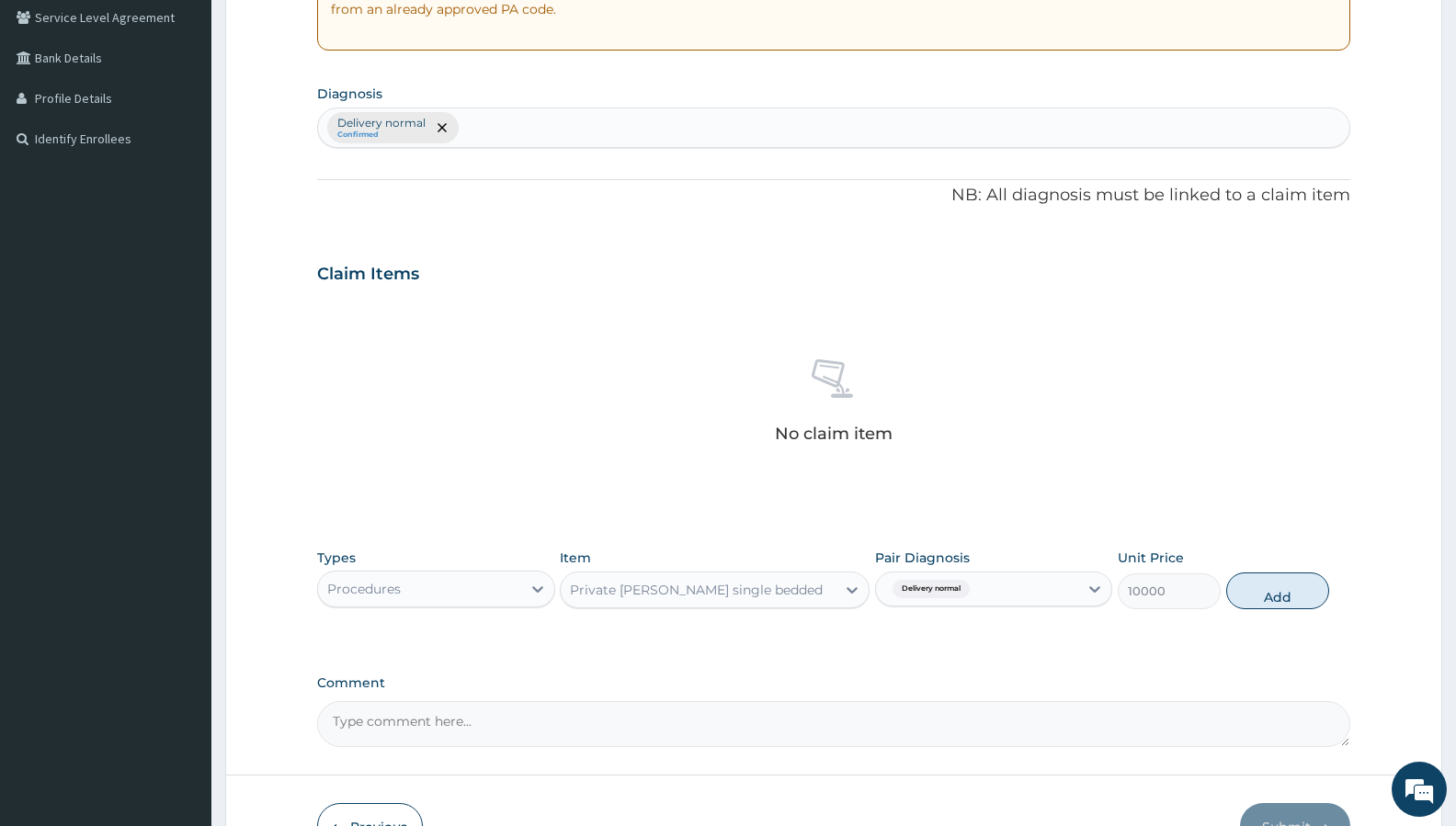
scroll to position [499, 0]
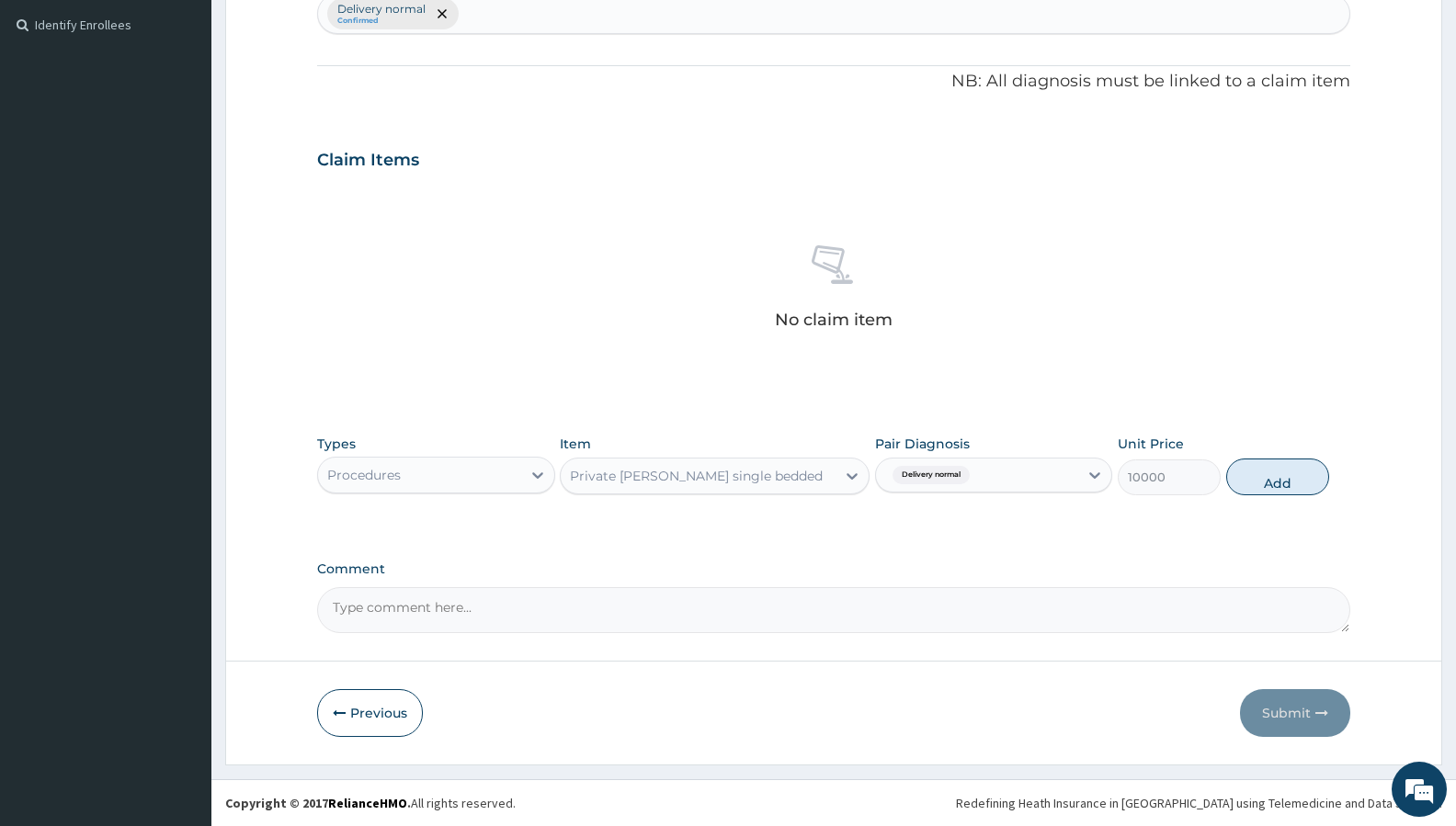
click at [633, 473] on div "Private ward single bedded" at bounding box center [696, 476] width 253 height 19
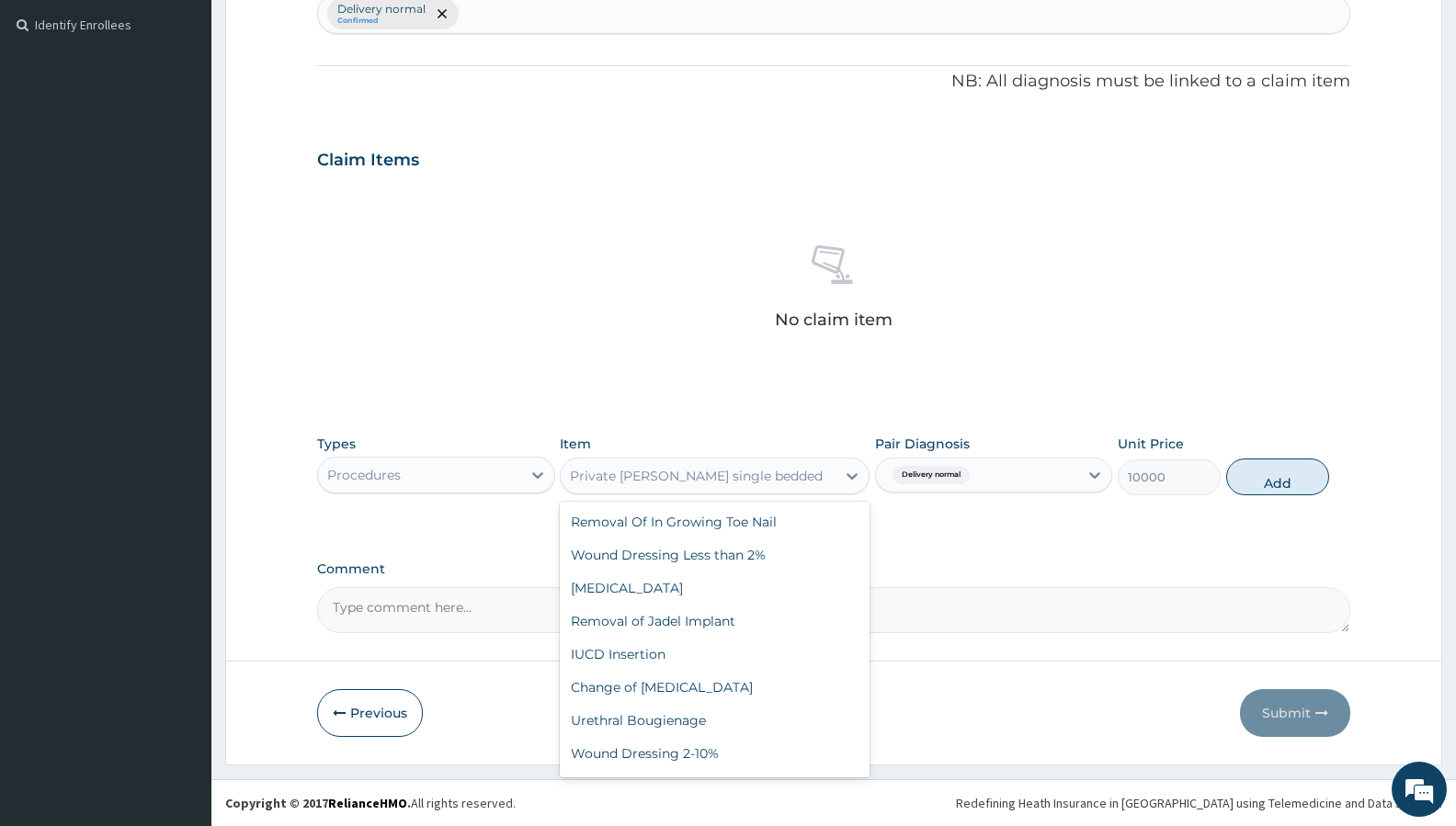
scroll to position [65613, 0]
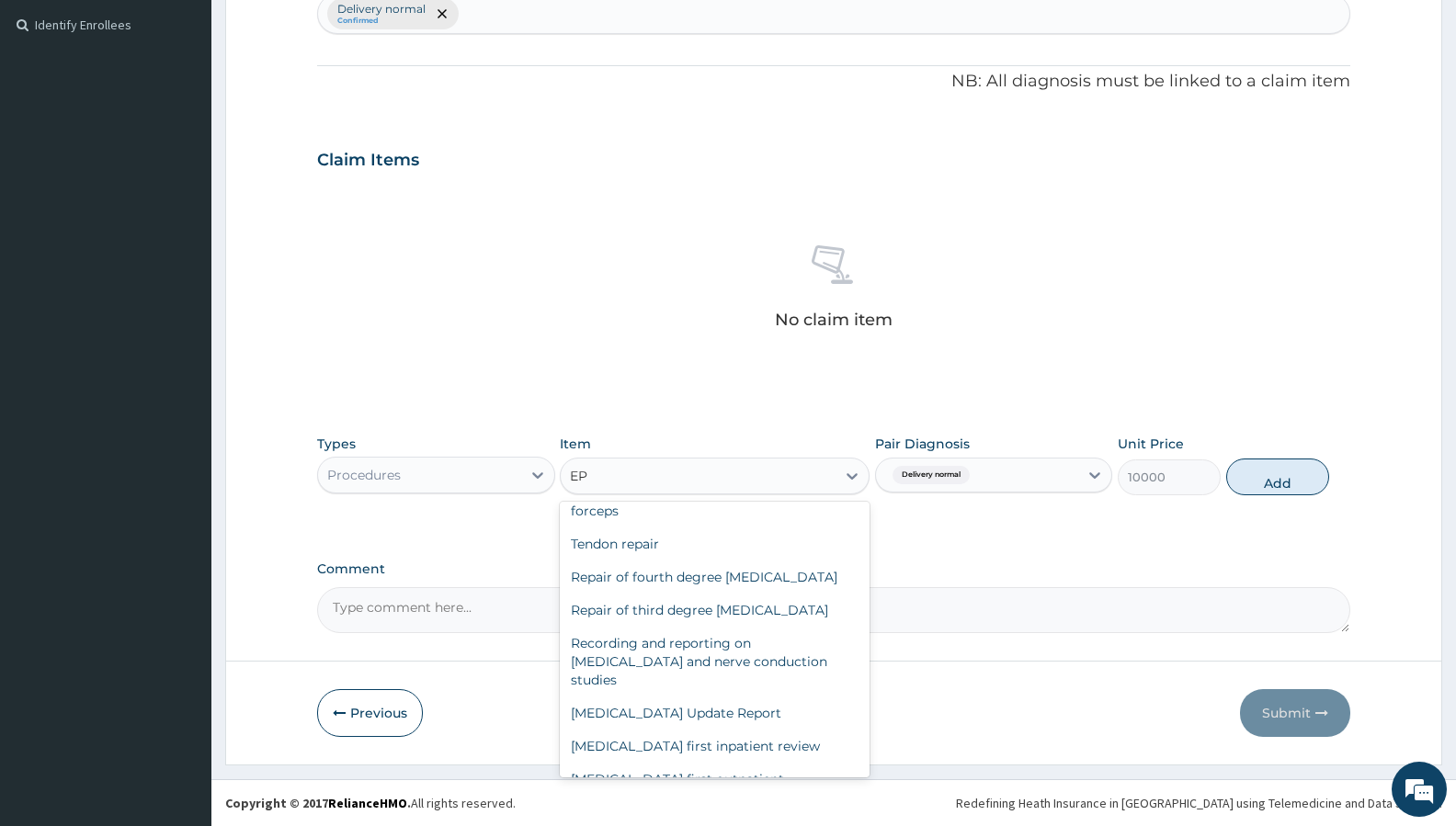
type input "EPI"
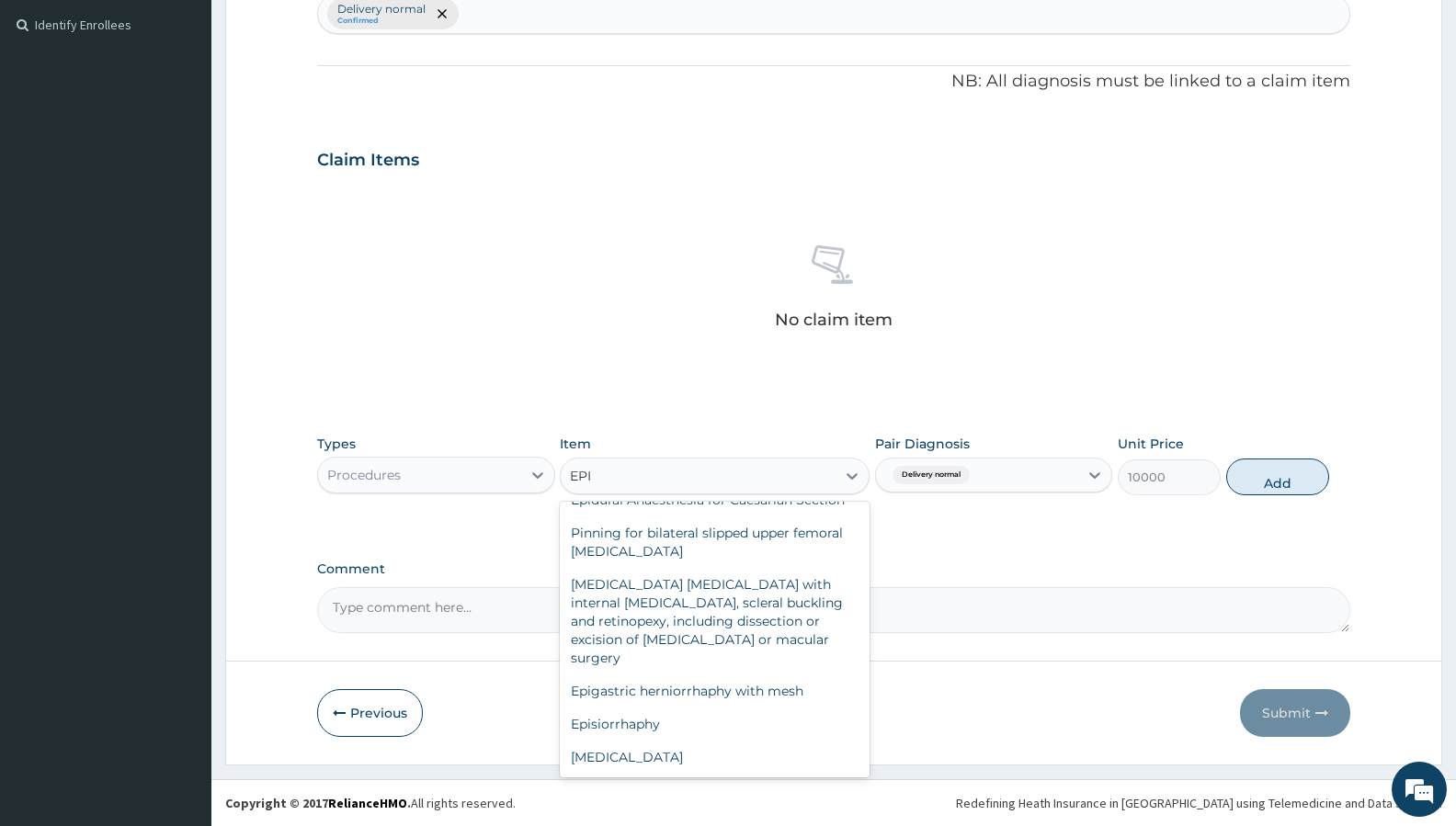
scroll to position [526, 0]
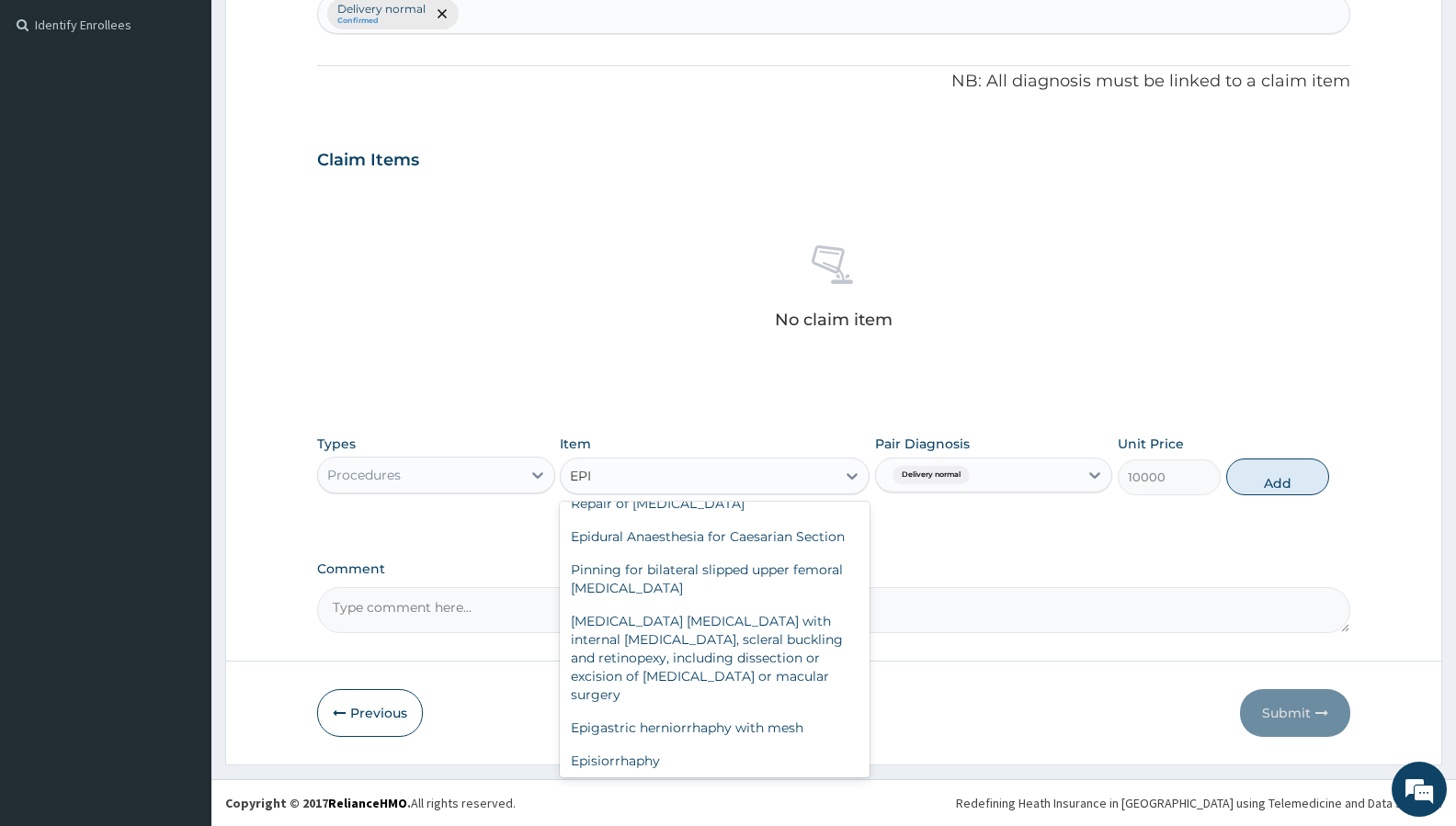
click at [629, 778] on div "Episiotomy" at bounding box center [715, 794] width 310 height 34
type input "15000"
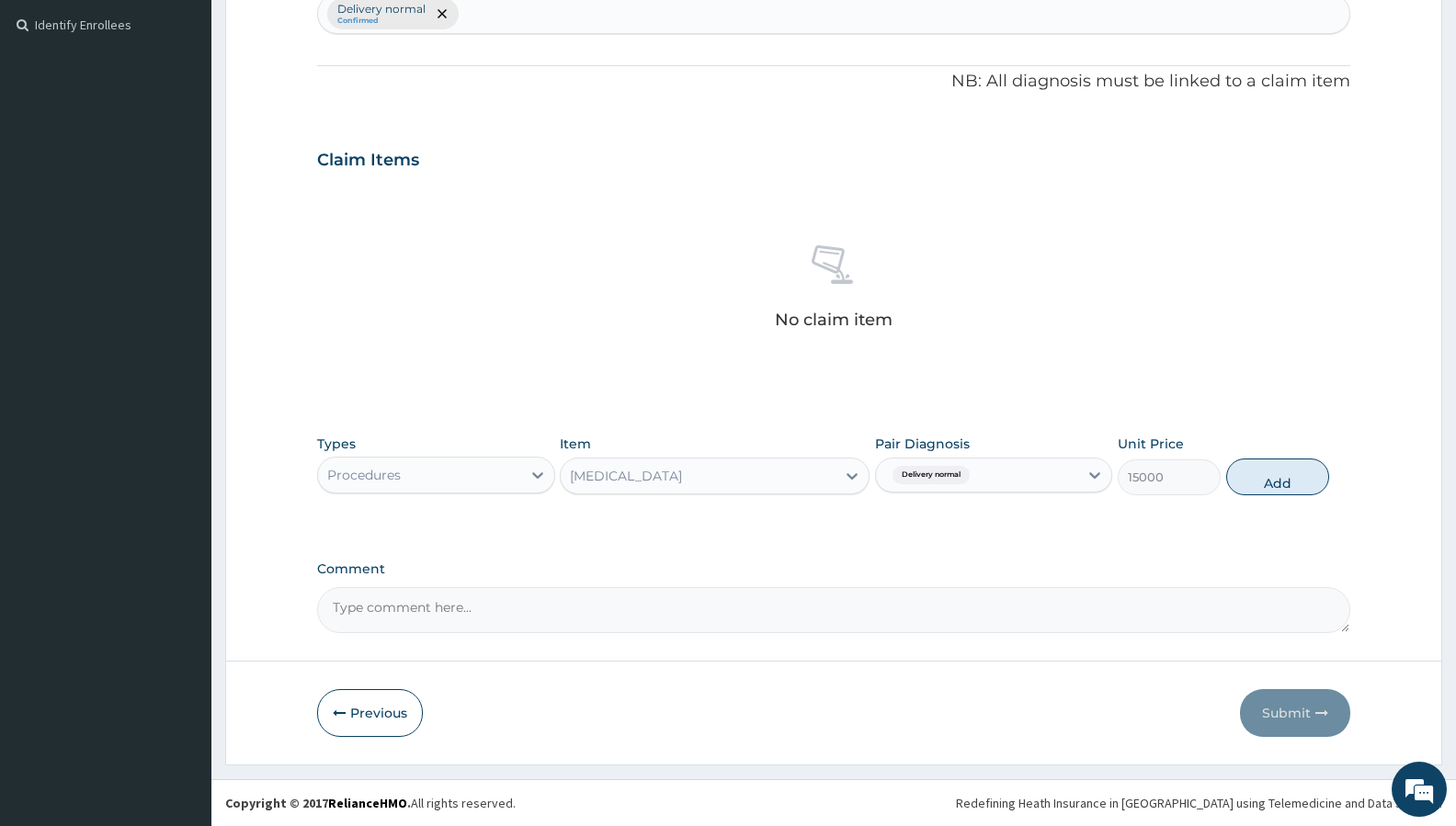
click at [727, 471] on div "Episiotomy" at bounding box center [698, 476] width 274 height 30
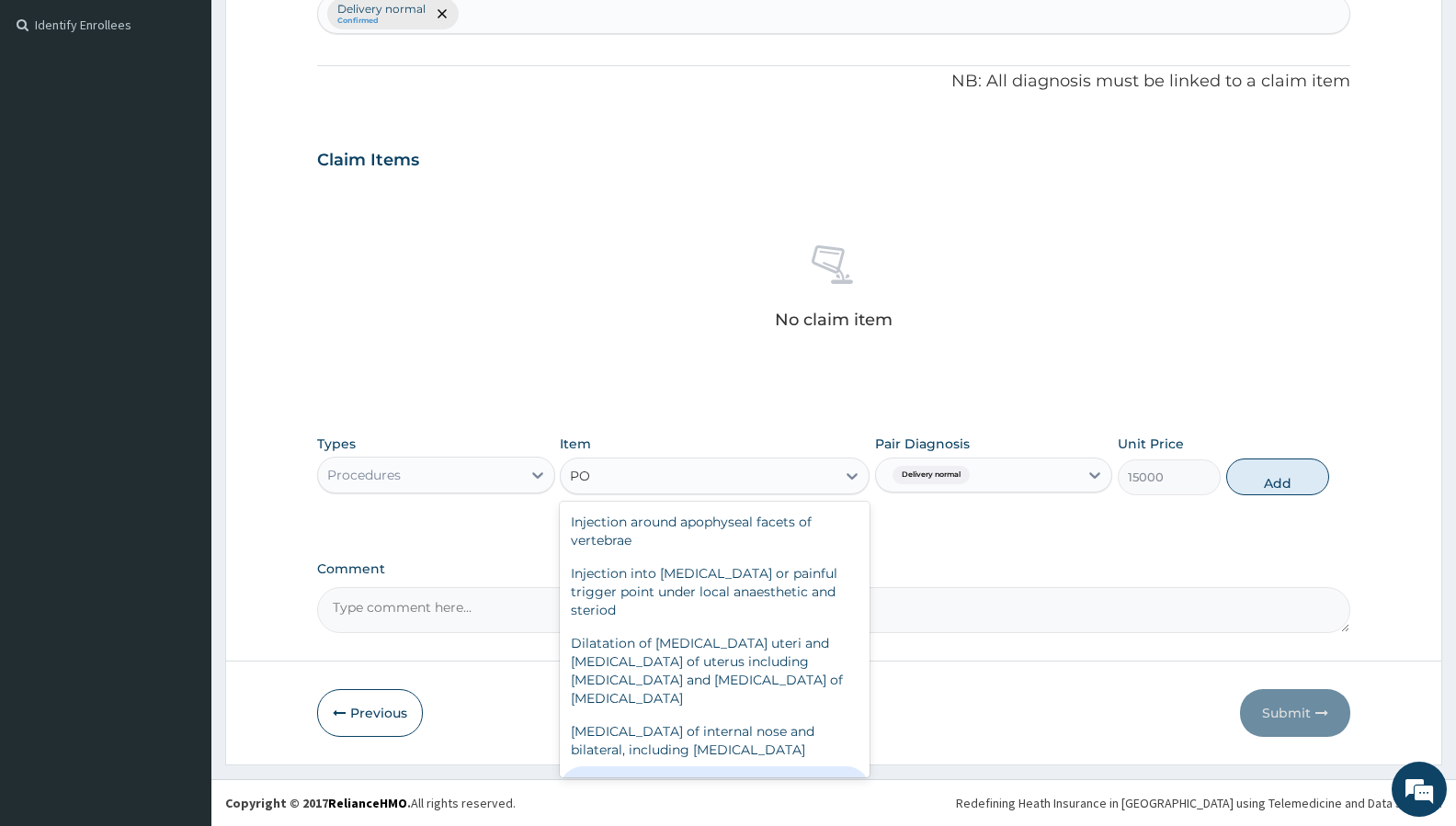
type input "P"
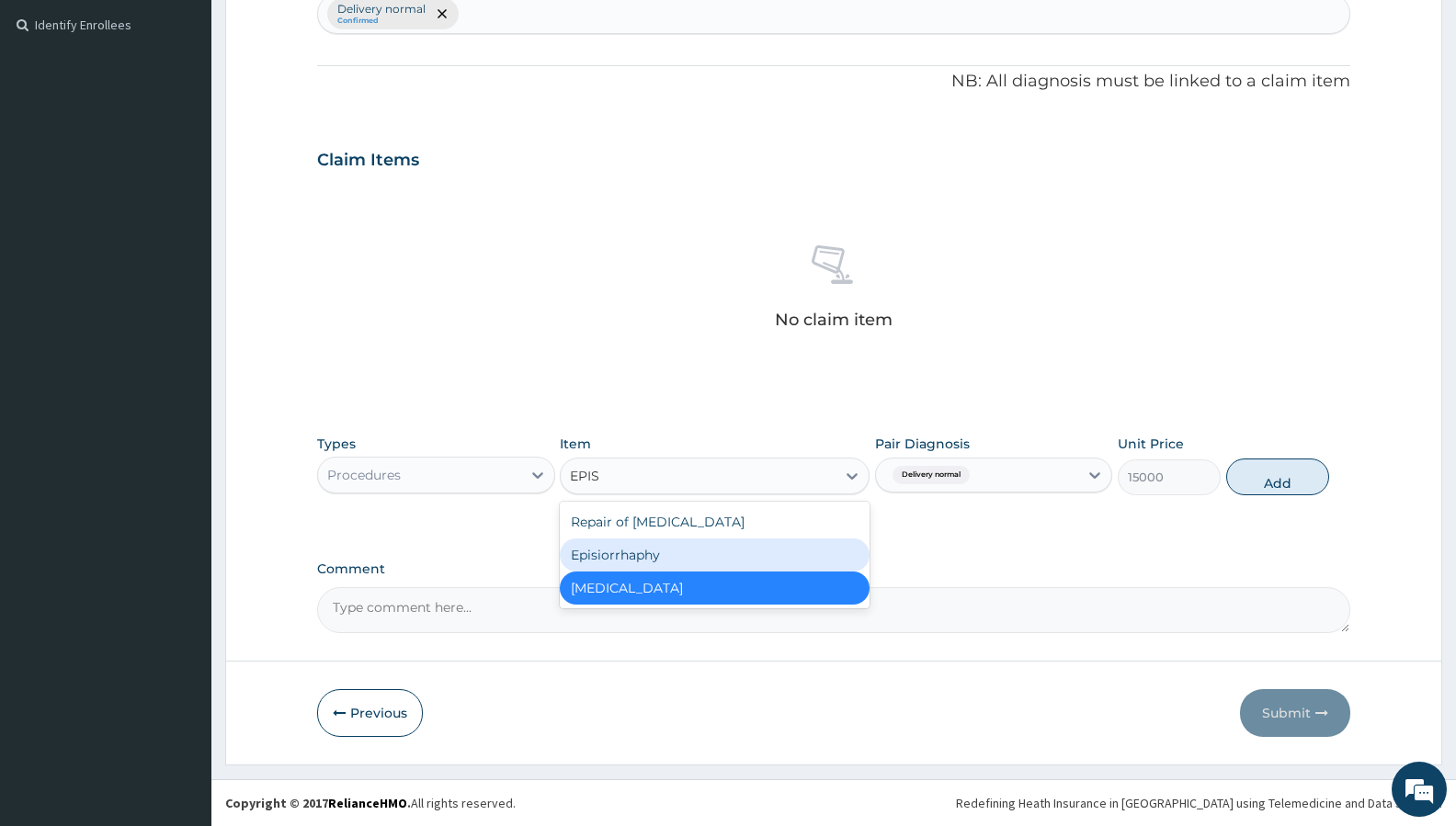
type input "EPIS"
